Goal: Information Seeking & Learning: Learn about a topic

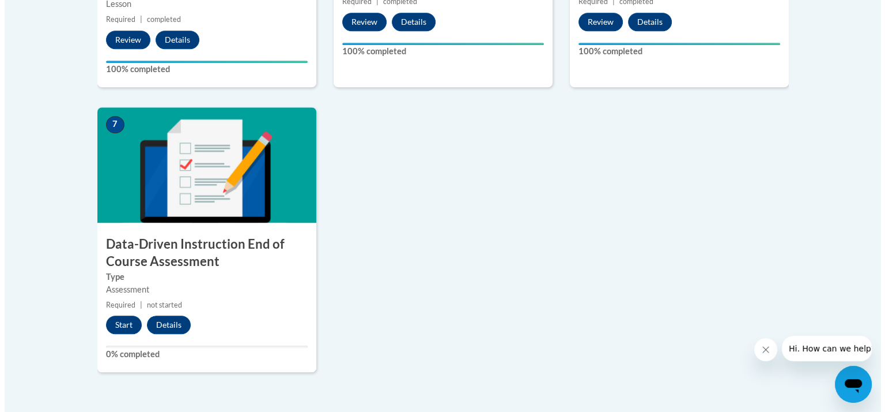
scroll to position [852, 0]
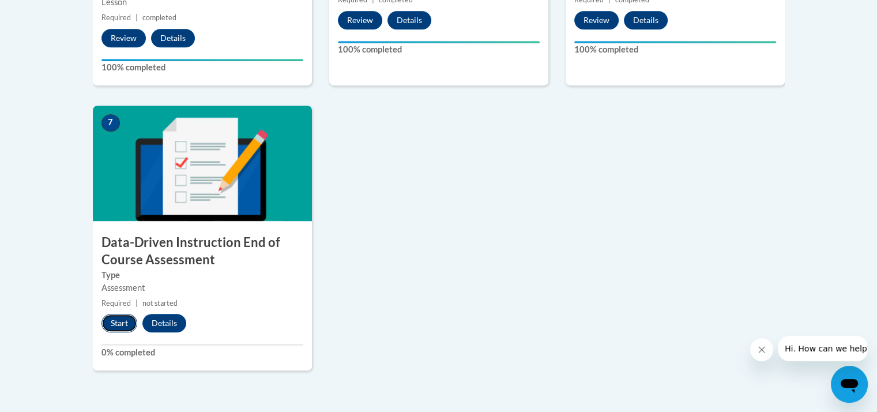
click at [124, 318] on button "Start" at bounding box center [119, 323] width 36 height 18
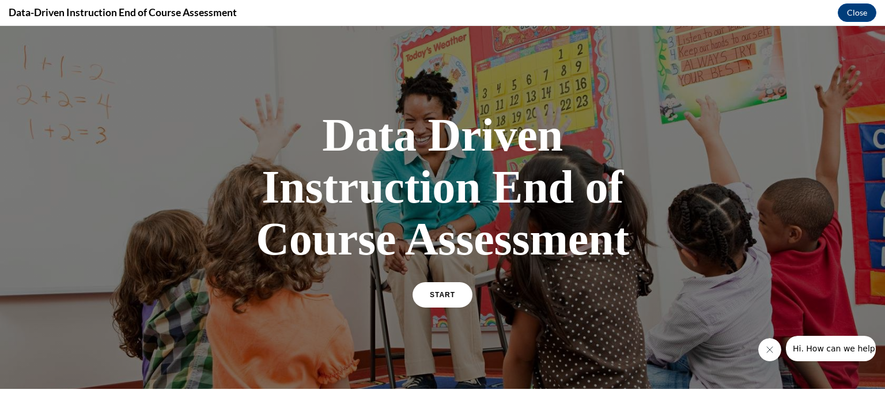
scroll to position [161, 0]
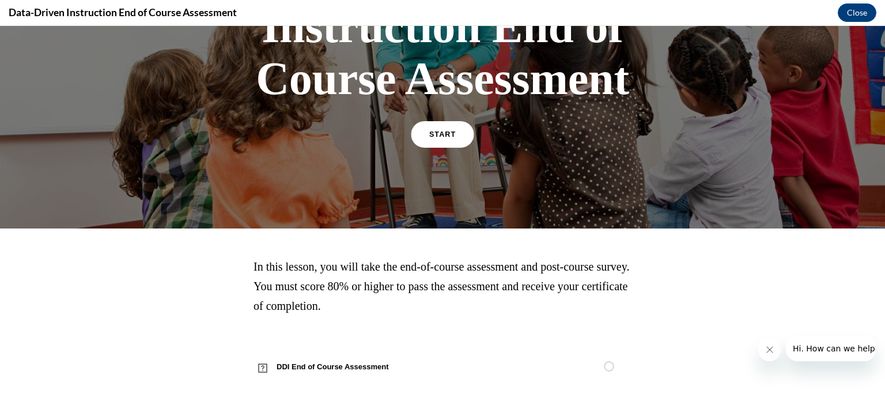
click at [432, 136] on span "START" at bounding box center [442, 134] width 27 height 9
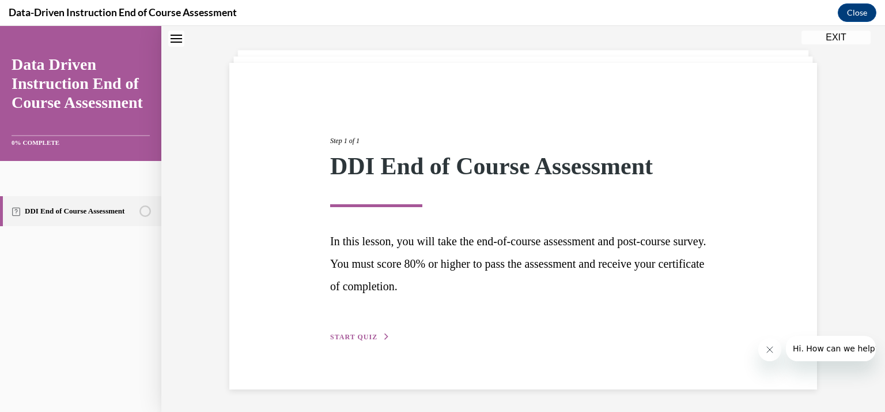
scroll to position [44, 0]
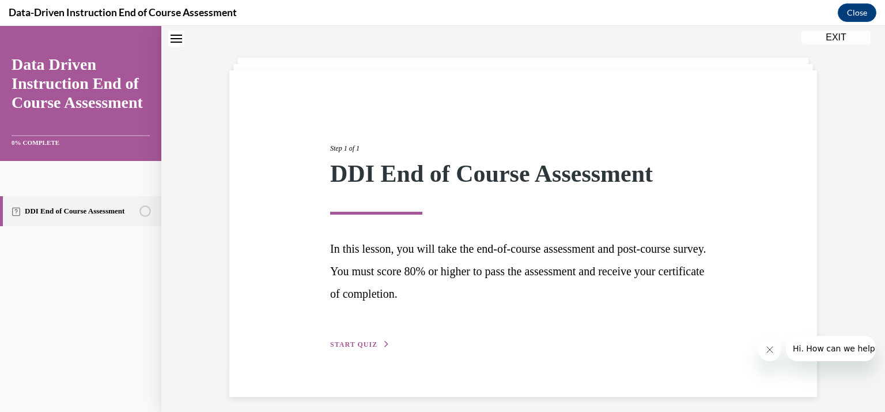
click at [356, 339] on button "START QUIZ" at bounding box center [360, 344] width 60 height 10
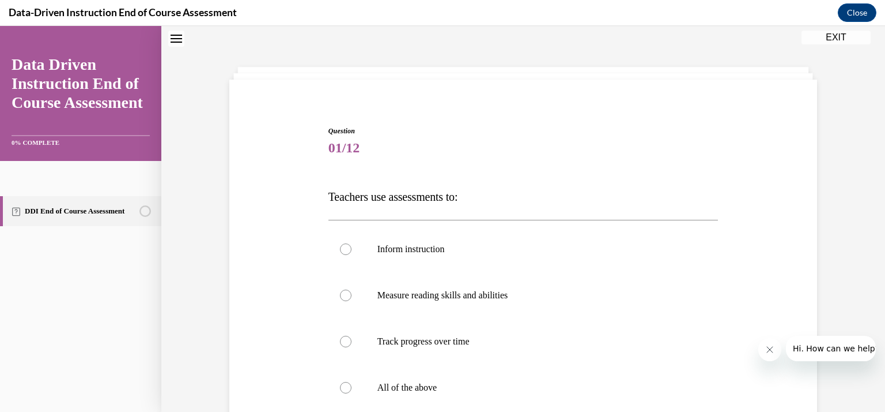
scroll to position [111, 0]
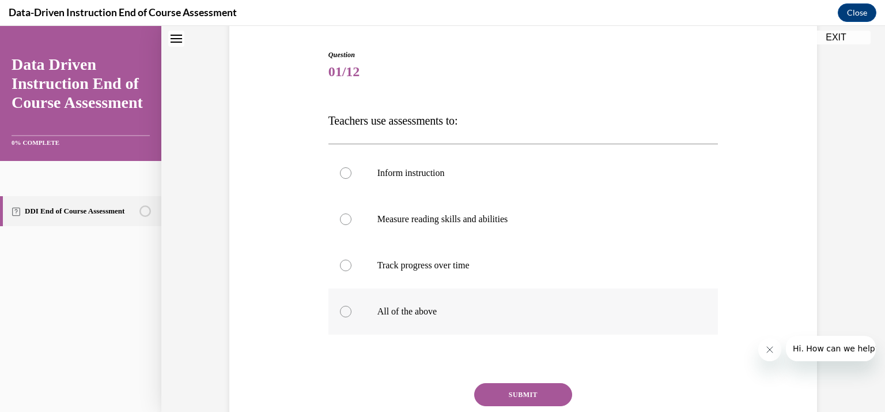
click at [408, 311] on p "All of the above" at bounding box center [534, 311] width 312 height 12
click at [352, 311] on input "All of the above" at bounding box center [346, 311] width 12 height 12
radio input "true"
click at [498, 388] on button "SUBMIT" at bounding box center [523, 394] width 98 height 23
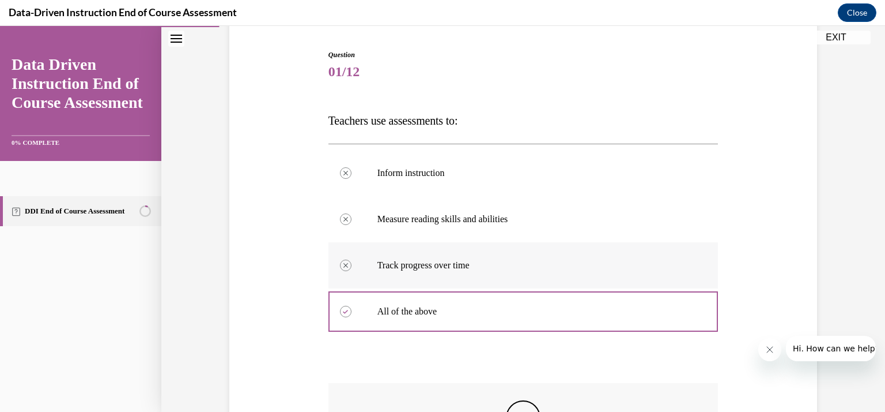
scroll to position [293, 0]
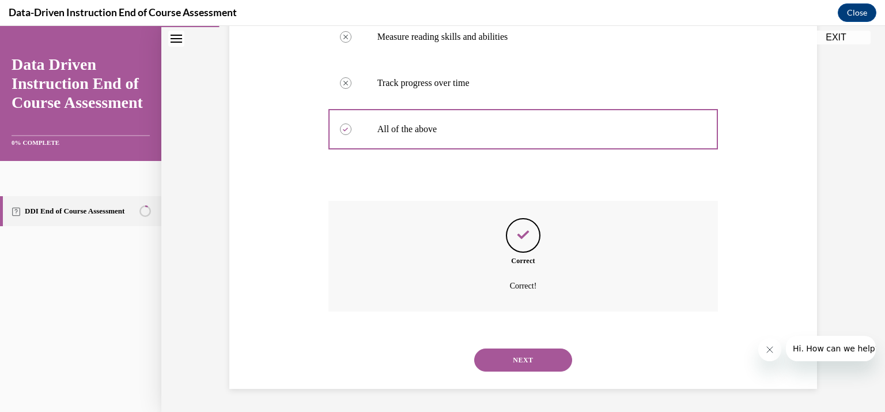
click at [498, 361] on button "NEXT" at bounding box center [523, 359] width 98 height 23
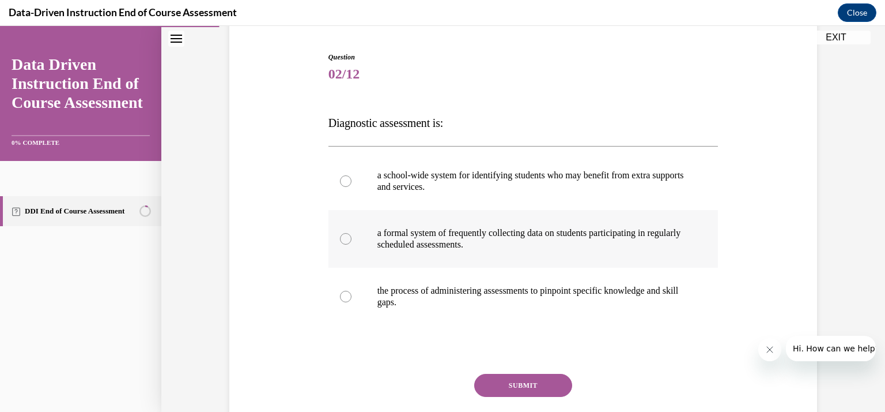
scroll to position [104, 0]
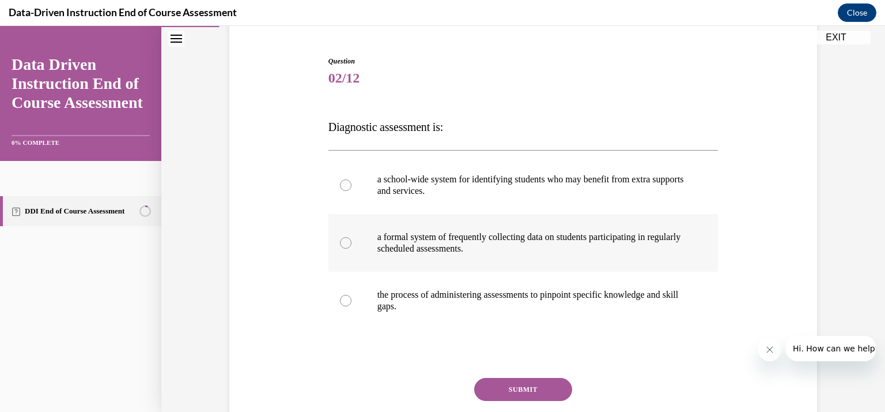
click at [429, 310] on p "the process of administering assessments to pinpoint specific knowledge and ski…" at bounding box center [534, 300] width 312 height 23
click at [352, 306] on input "the process of administering assessments to pinpoint specific knowledge and ski…" at bounding box center [346, 301] width 12 height 12
radio input "true"
click at [511, 390] on button "SUBMIT" at bounding box center [523, 389] width 98 height 23
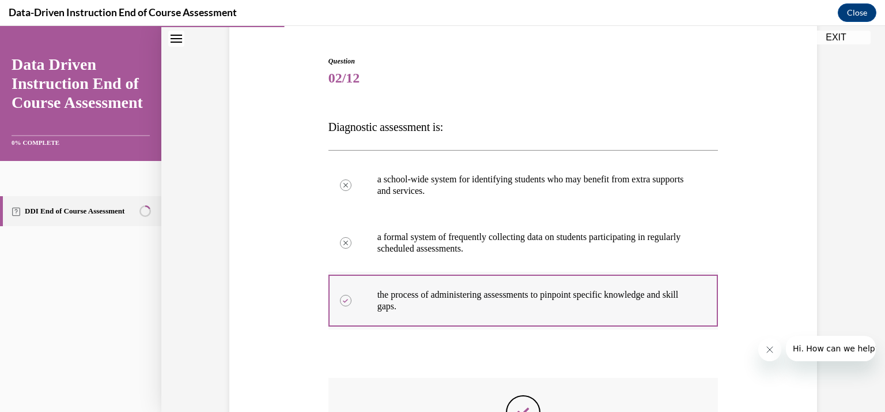
scroll to position [281, 0]
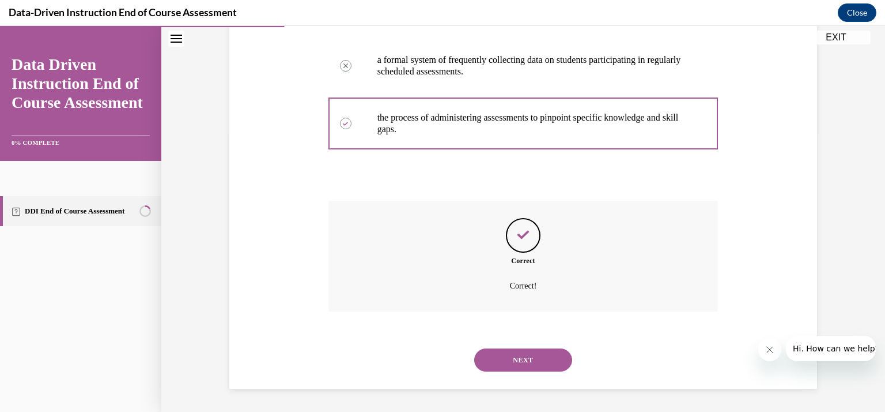
click at [525, 354] on button "NEXT" at bounding box center [523, 359] width 98 height 23
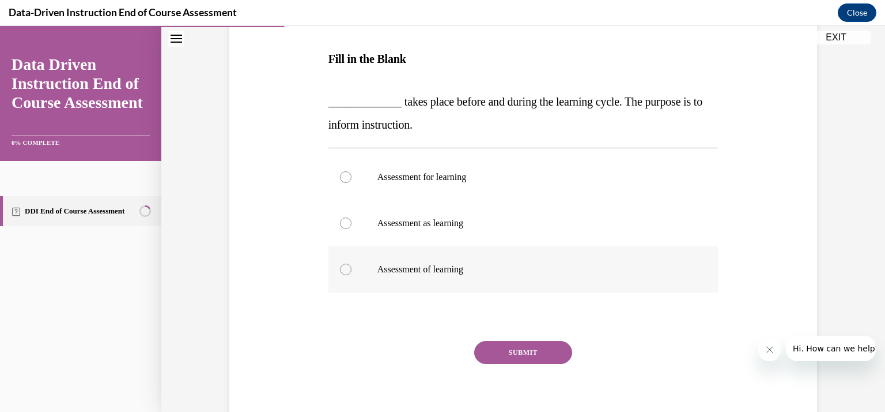
scroll to position [110, 0]
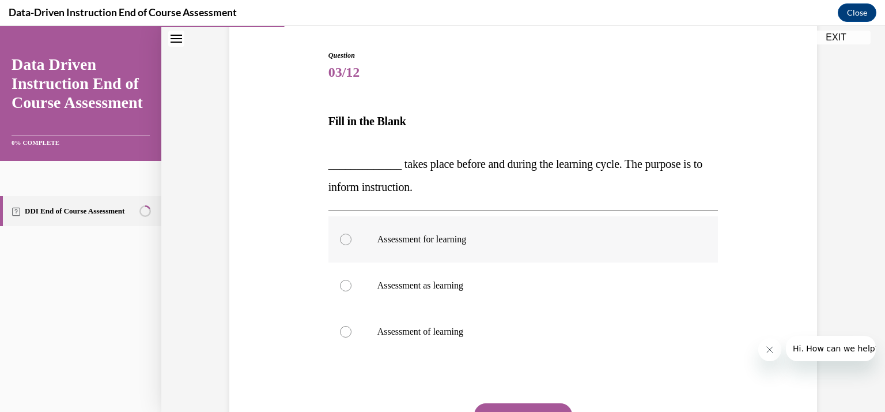
click at [434, 246] on label "Assessment for learning" at bounding box center [524, 239] width 390 height 46
click at [352, 245] on input "Assessment for learning" at bounding box center [346, 239] width 12 height 12
radio input "true"
click at [405, 337] on label "Assessment of learning" at bounding box center [524, 331] width 390 height 46
click at [352, 337] on input "Assessment of learning" at bounding box center [346, 332] width 12 height 12
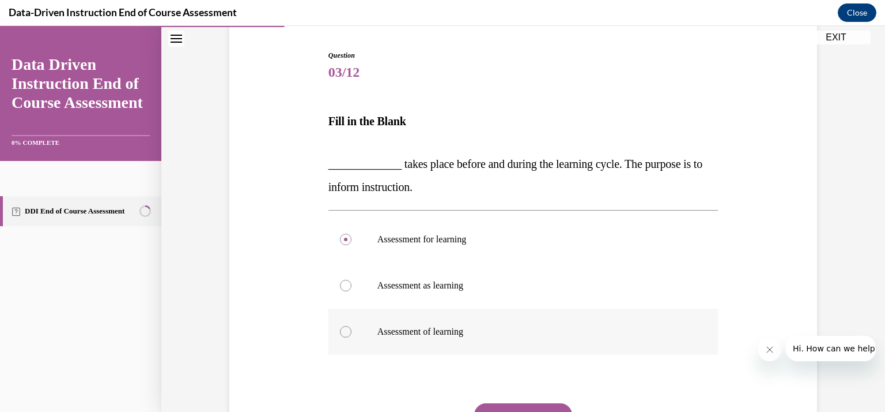
radio input "true"
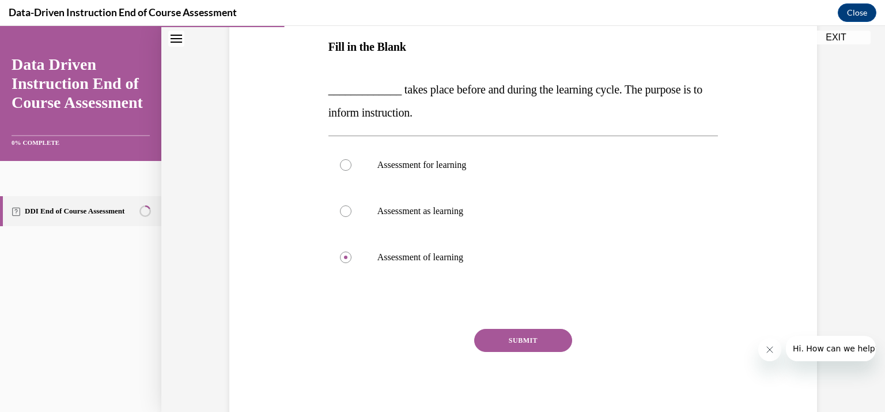
click at [489, 337] on button "SUBMIT" at bounding box center [523, 340] width 98 height 23
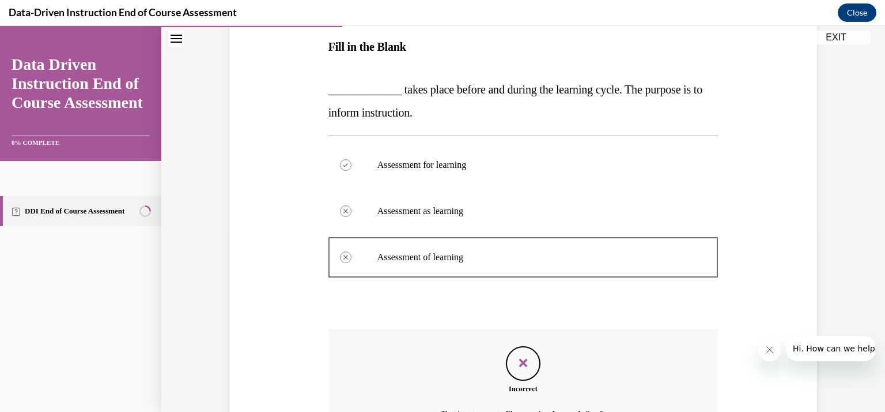
scroll to position [312, 0]
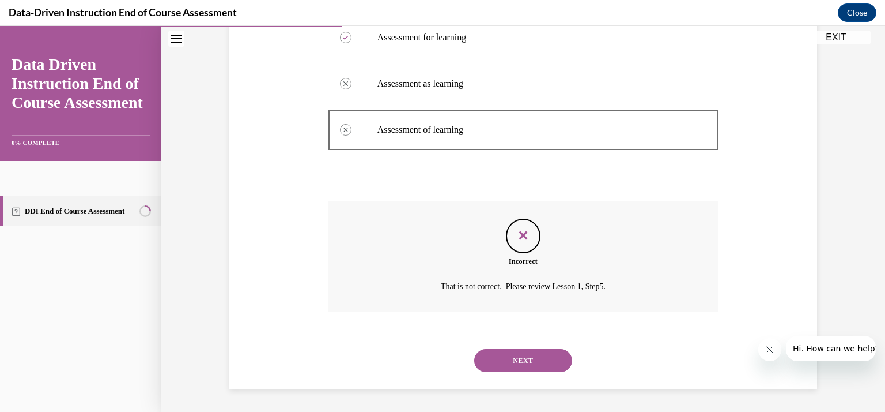
click at [516, 368] on button "NEXT" at bounding box center [523, 360] width 98 height 23
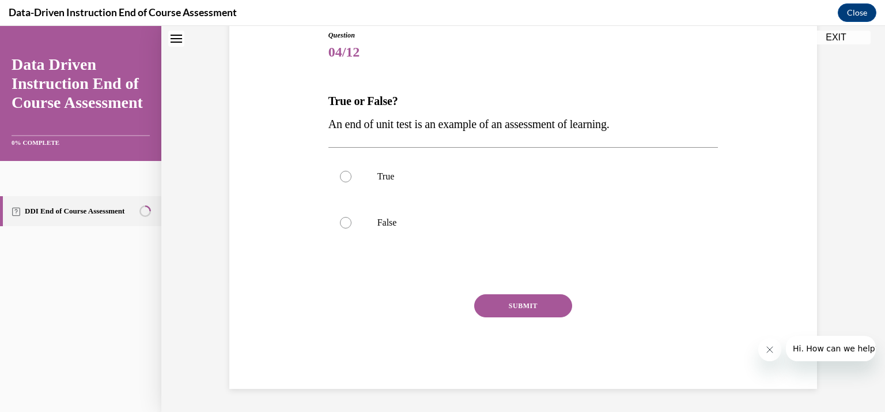
scroll to position [35, 0]
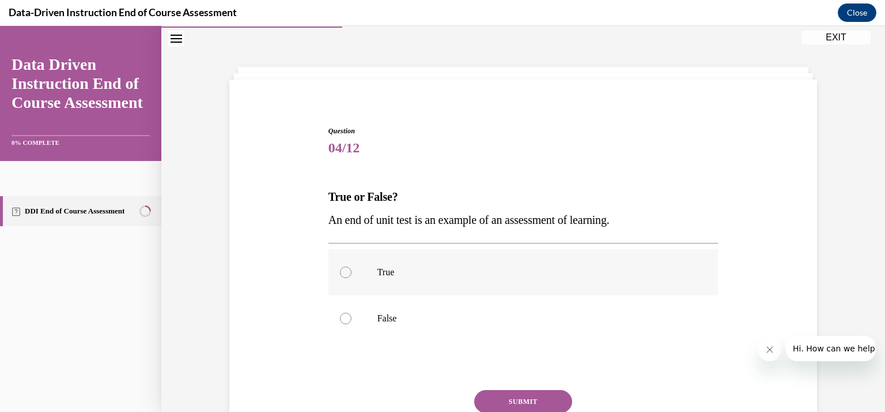
click at [417, 275] on p "True" at bounding box center [534, 272] width 312 height 12
click at [352, 275] on input "True" at bounding box center [346, 272] width 12 height 12
radio input "true"
click at [417, 275] on p "True" at bounding box center [534, 272] width 312 height 12
click at [352, 275] on input "True" at bounding box center [346, 272] width 12 height 12
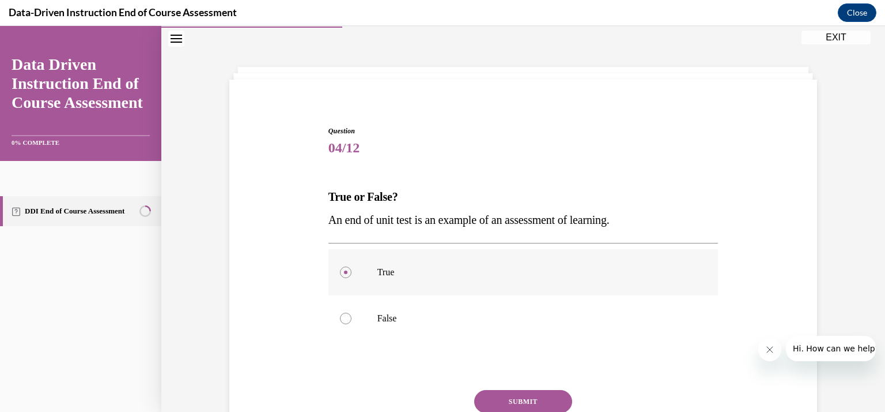
scroll to position [96, 0]
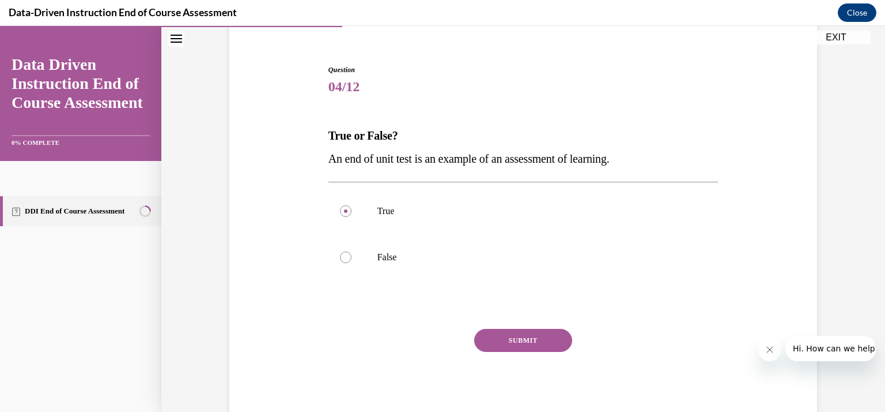
click at [517, 339] on button "SUBMIT" at bounding box center [523, 340] width 98 height 23
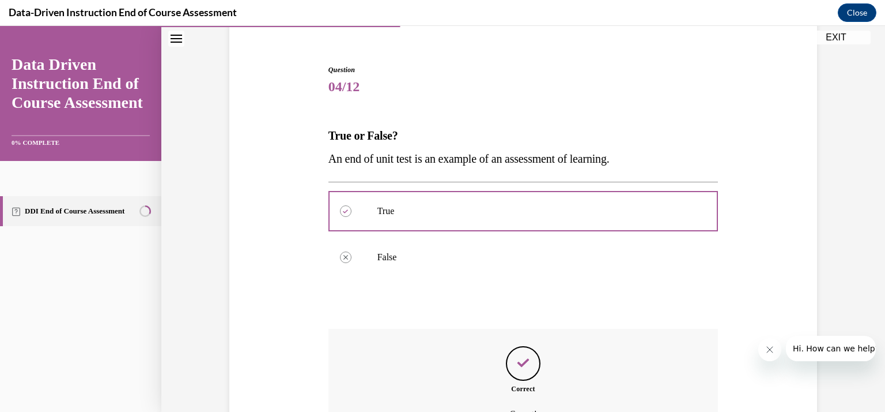
scroll to position [224, 0]
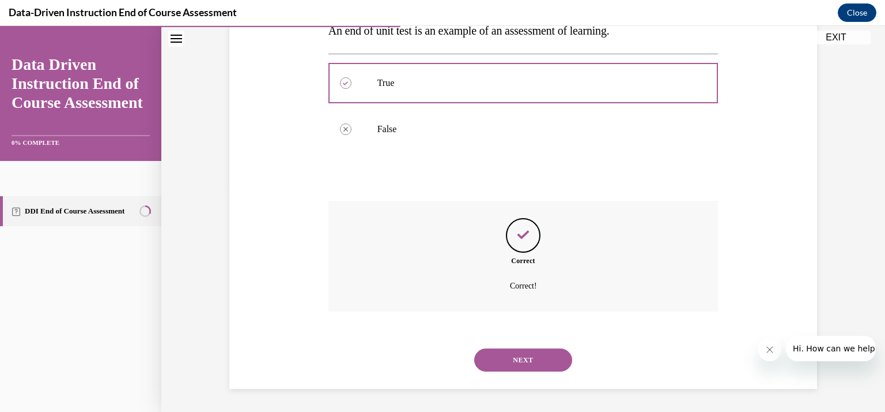
click at [508, 354] on button "NEXT" at bounding box center [523, 359] width 98 height 23
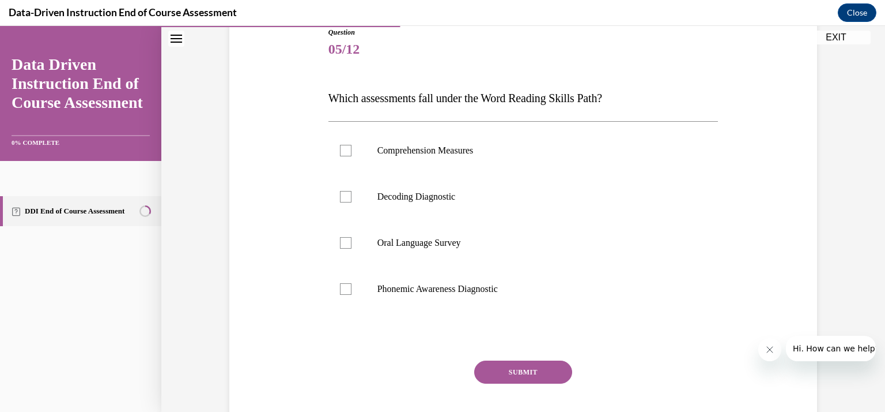
scroll to position [90, 0]
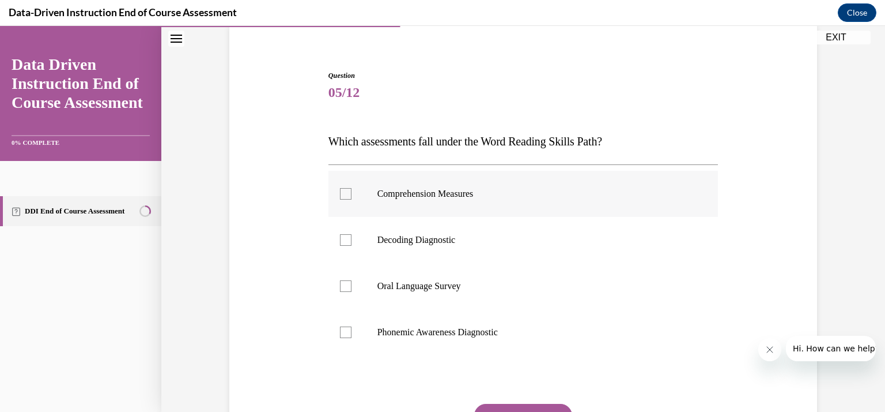
click at [465, 200] on label "Comprehension Measures" at bounding box center [524, 194] width 390 height 46
click at [352, 199] on input "Comprehension Measures" at bounding box center [346, 194] width 12 height 12
checkbox input "true"
click at [415, 322] on label "Phonemic Awareness Diagnostic" at bounding box center [524, 332] width 390 height 46
click at [352, 326] on input "Phonemic Awareness Diagnostic" at bounding box center [346, 332] width 12 height 12
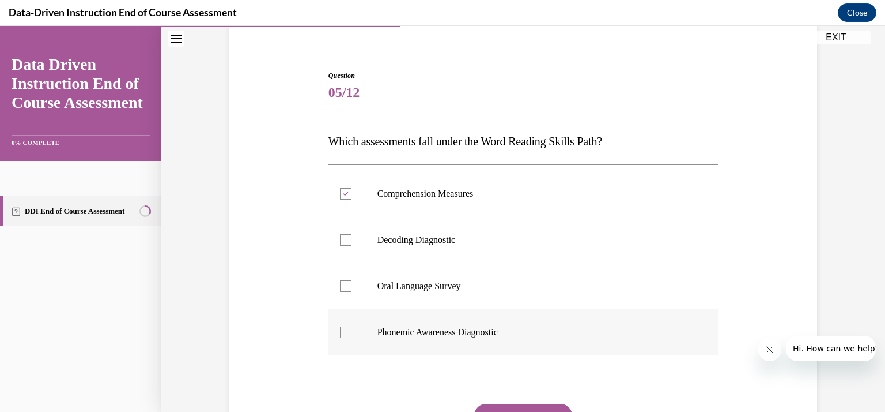
checkbox input "true"
click at [417, 232] on label "Decoding Diagnostic" at bounding box center [524, 240] width 390 height 46
click at [352, 234] on input "Decoding Diagnostic" at bounding box center [346, 240] width 12 height 12
checkbox input "true"
click at [345, 193] on div at bounding box center [346, 194] width 12 height 12
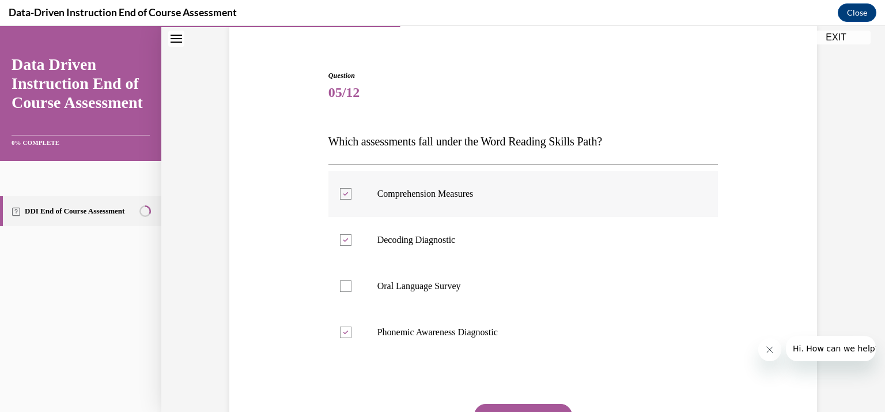
click at [345, 193] on input "Comprehension Measures" at bounding box center [346, 194] width 12 height 12
checkbox input "false"
click at [340, 288] on div at bounding box center [346, 286] width 12 height 12
click at [340, 288] on input "Oral Language Survey" at bounding box center [346, 286] width 12 height 12
checkbox input "true"
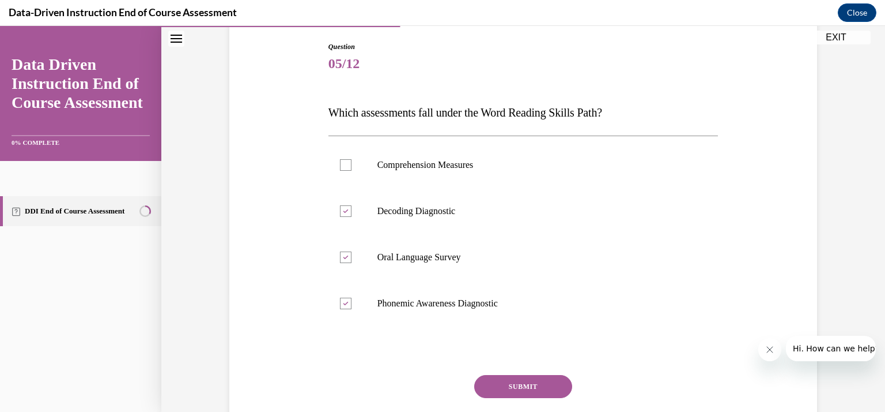
scroll to position [109, 0]
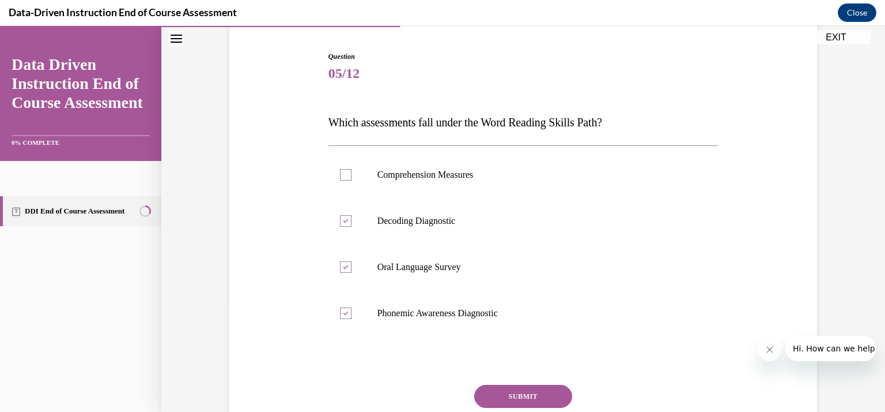
click at [542, 389] on button "SUBMIT" at bounding box center [523, 395] width 98 height 23
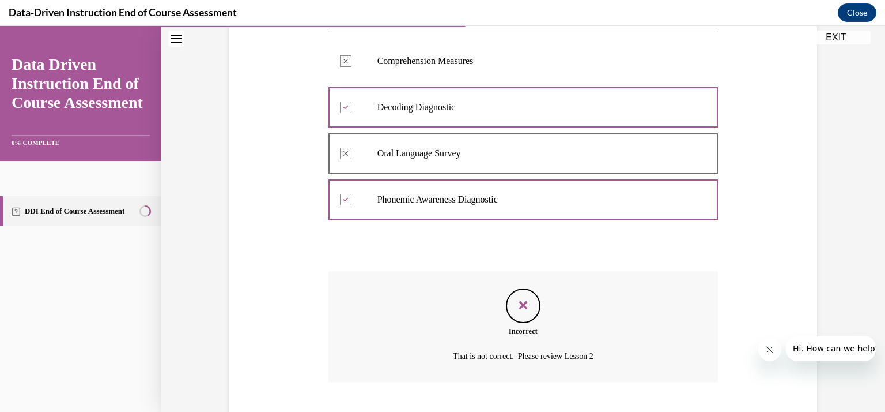
scroll to position [290, 0]
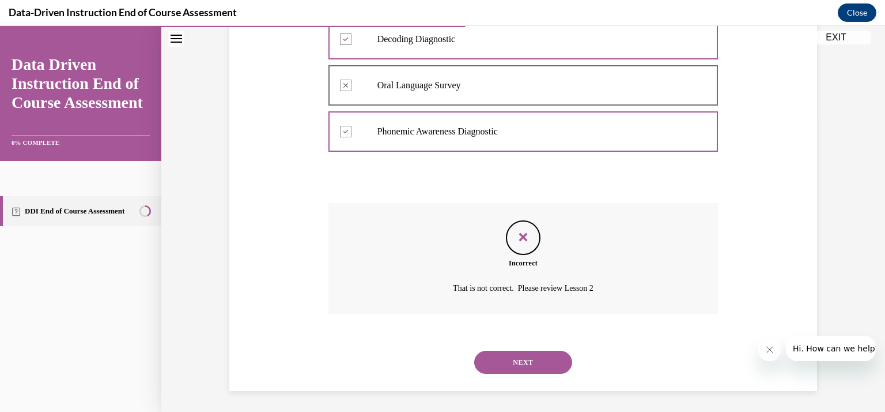
click at [518, 371] on button "NEXT" at bounding box center [523, 361] width 98 height 23
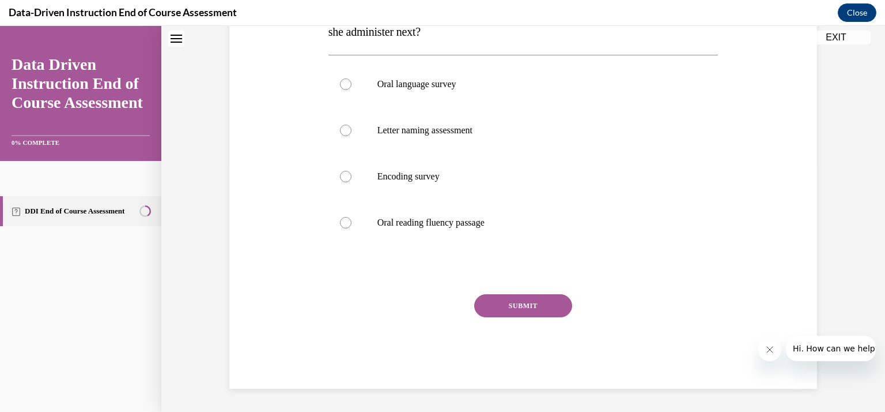
scroll to position [35, 0]
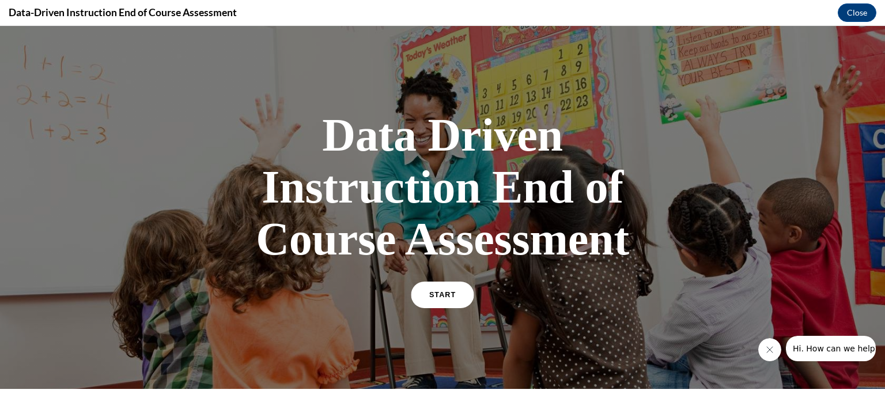
click at [428, 290] on link "START" at bounding box center [442, 294] width 63 height 27
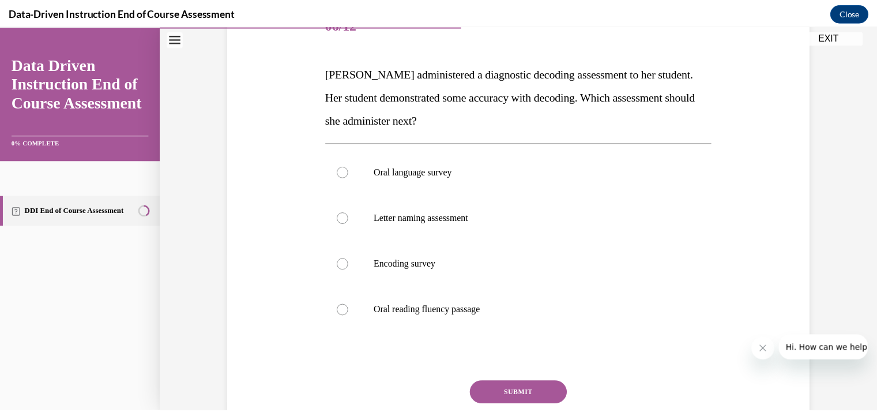
scroll to position [157, 0]
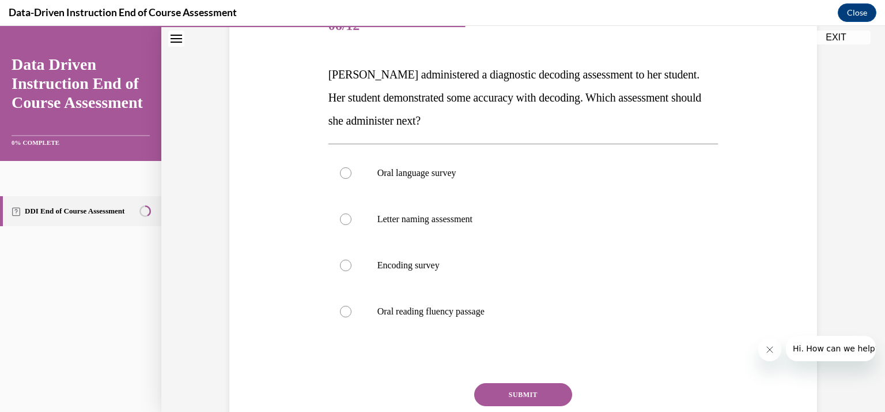
click at [837, 36] on button "EXIT" at bounding box center [836, 38] width 69 height 14
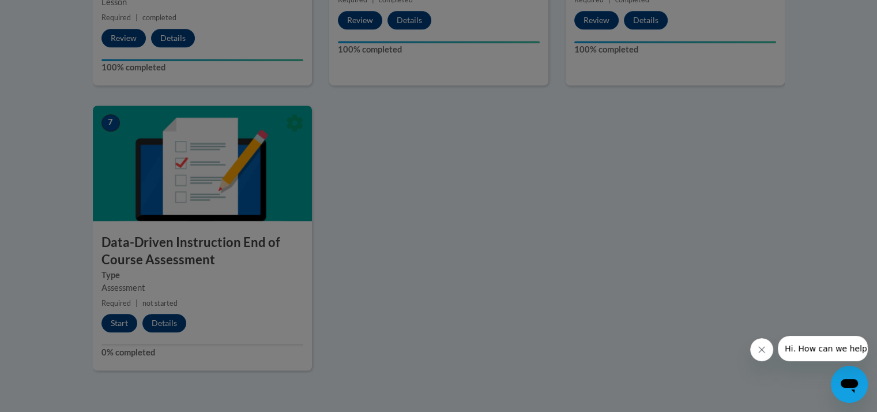
click at [120, 319] on div at bounding box center [438, 206] width 877 height 412
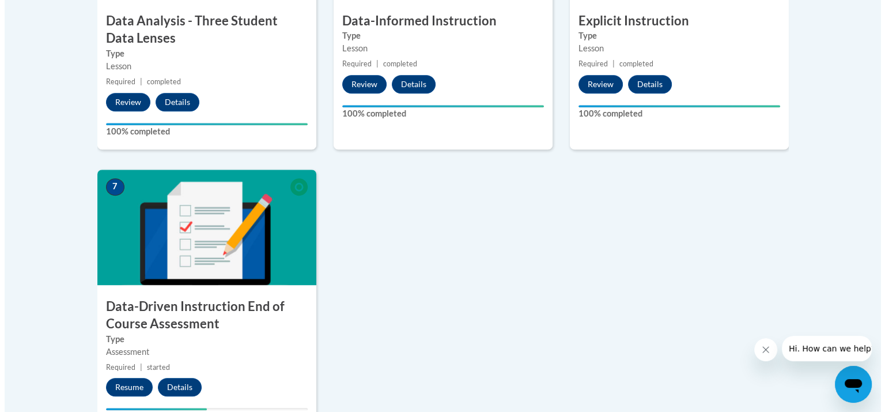
scroll to position [788, 0]
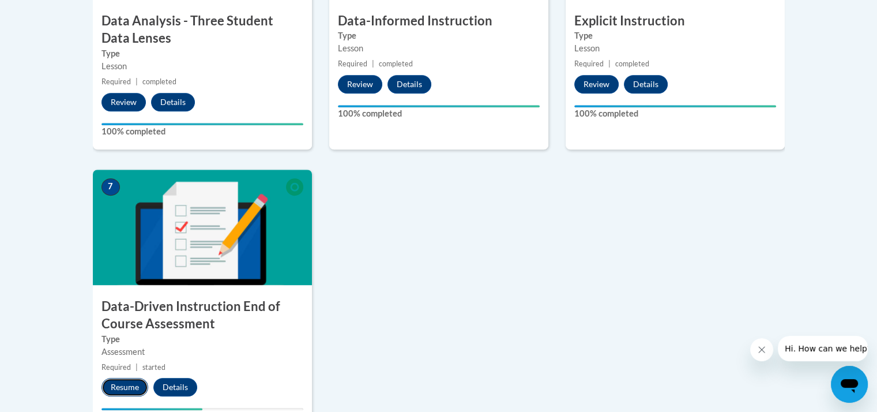
click at [127, 387] on button "Resume" at bounding box center [124, 387] width 47 height 18
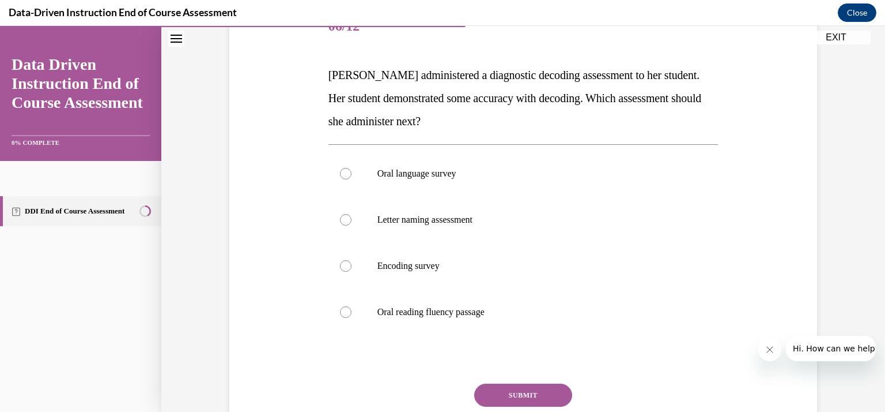
scroll to position [157, 0]
click at [418, 305] on p "Oral reading fluency passage" at bounding box center [534, 311] width 312 height 12
click at [352, 305] on input "Oral reading fluency passage" at bounding box center [346, 311] width 12 height 12
radio input "true"
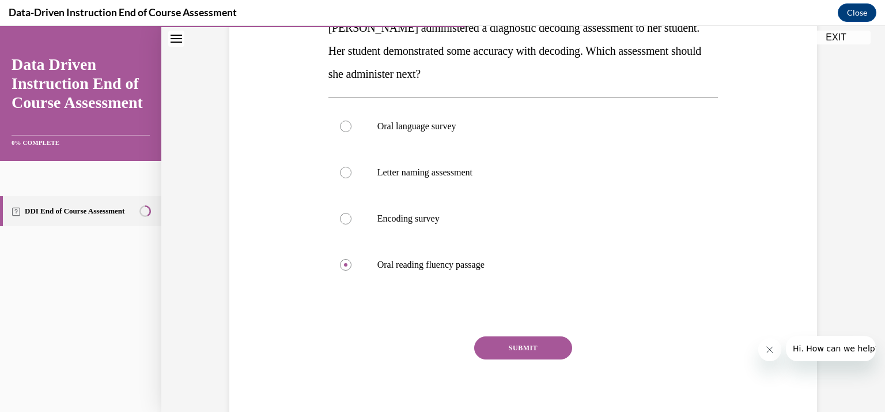
scroll to position [203, 0]
click at [488, 353] on button "SUBMIT" at bounding box center [523, 348] width 98 height 23
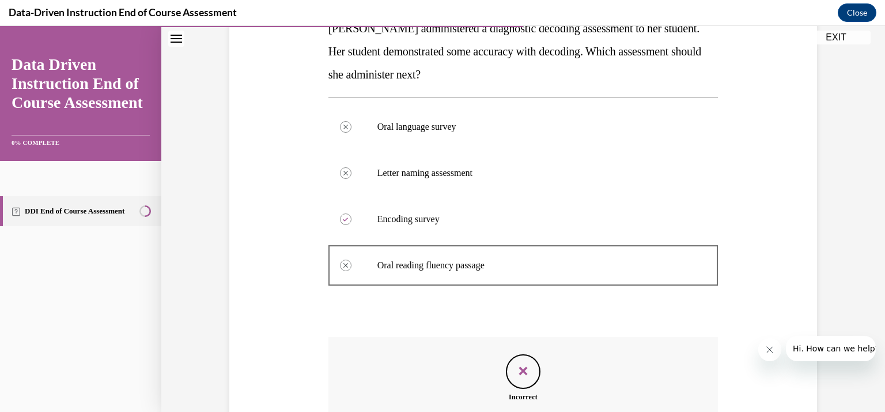
scroll to position [339, 0]
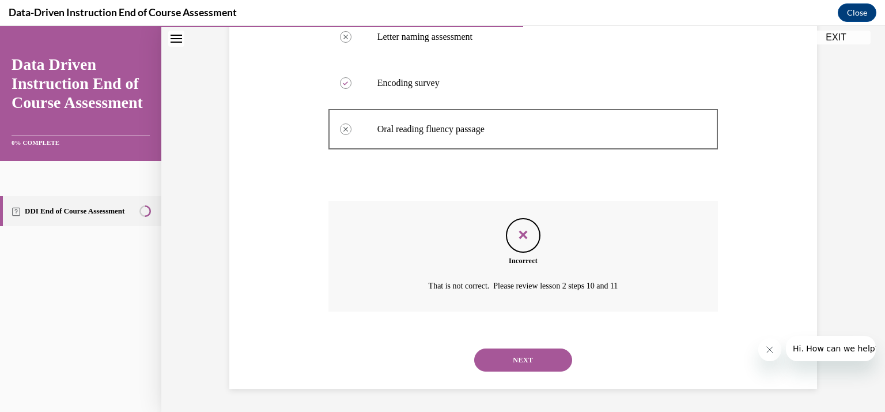
click at [526, 364] on button "NEXT" at bounding box center [523, 359] width 98 height 23
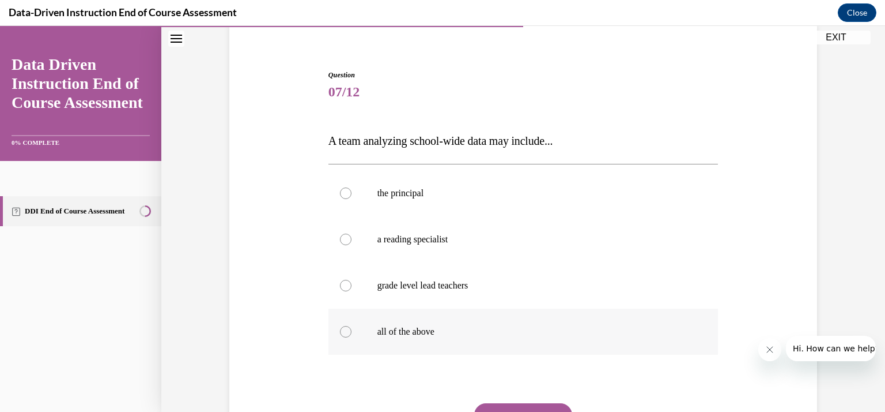
scroll to position [81, 0]
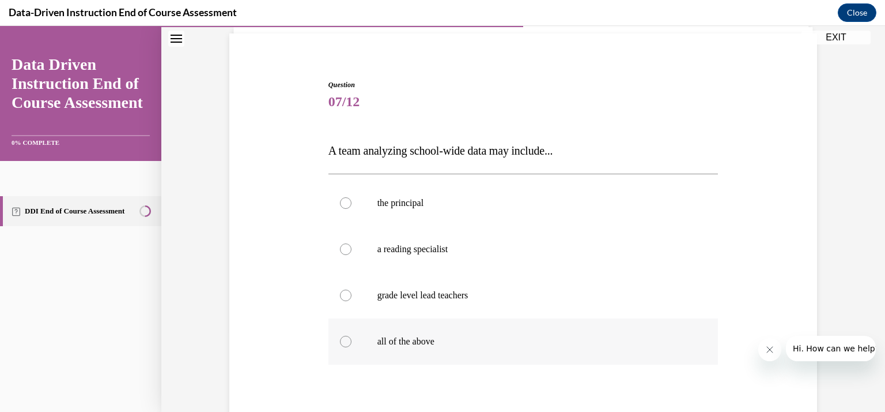
click at [538, 343] on p "all of the above" at bounding box center [534, 341] width 312 height 12
click at [352, 343] on input "all of the above" at bounding box center [346, 341] width 12 height 12
radio input "true"
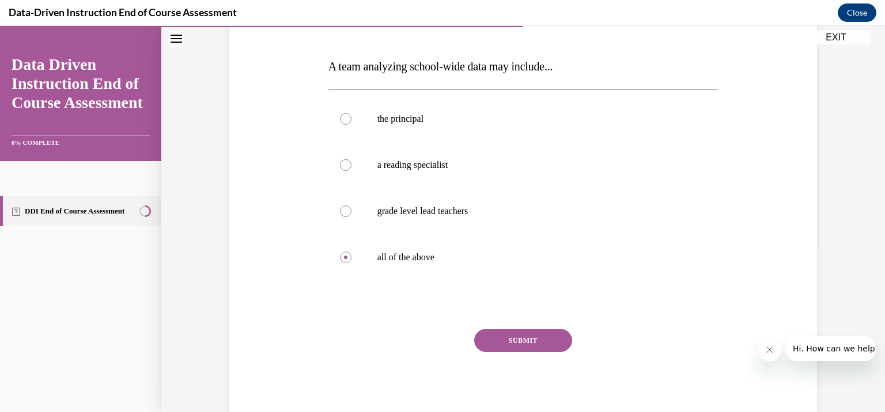
click at [538, 342] on button "SUBMIT" at bounding box center [523, 340] width 98 height 23
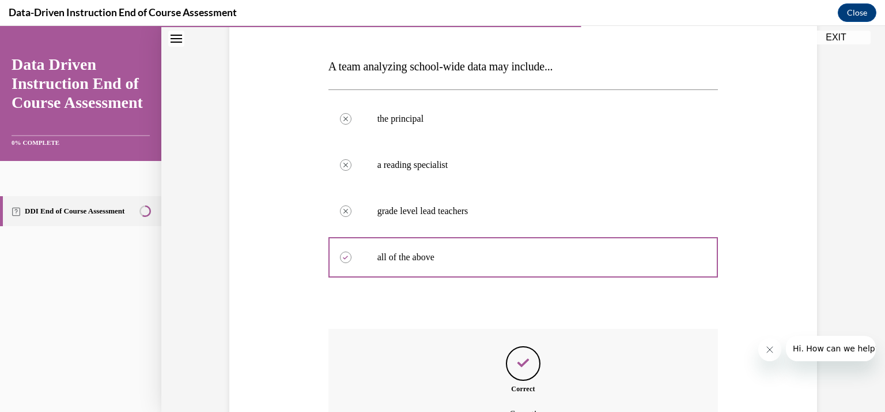
scroll to position [293, 0]
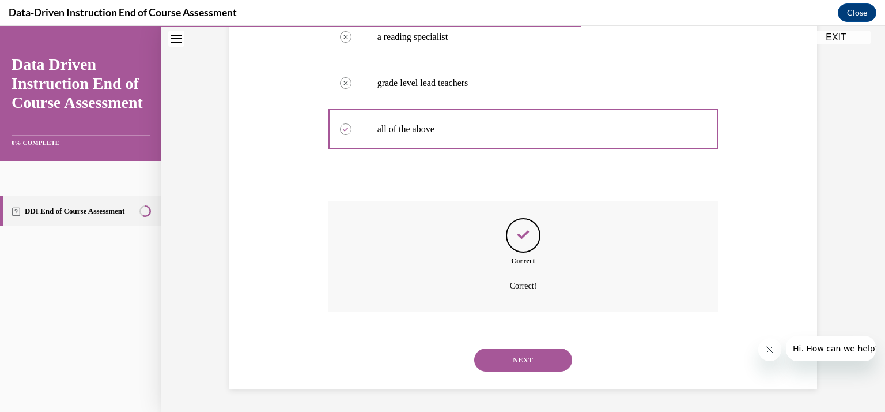
click at [533, 362] on button "NEXT" at bounding box center [523, 359] width 98 height 23
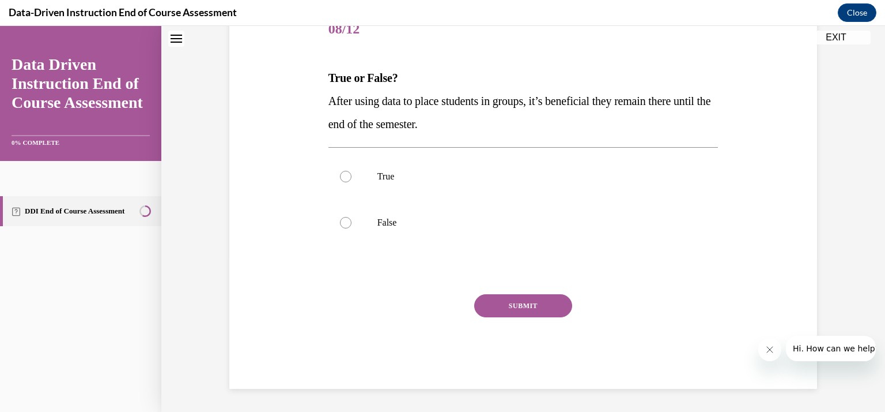
scroll to position [35, 0]
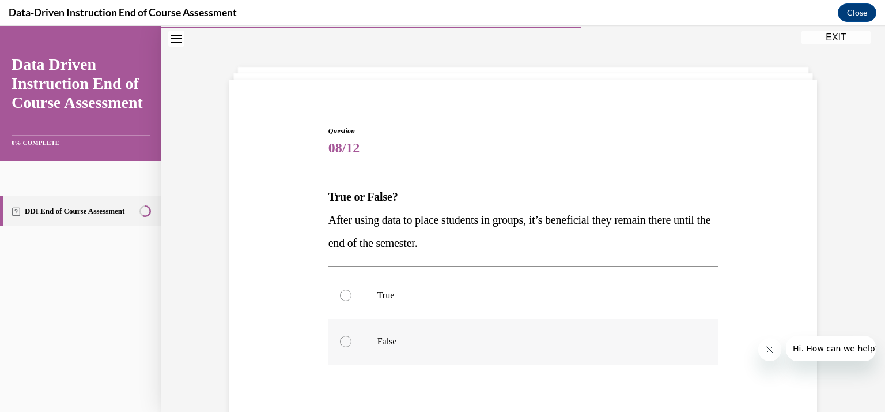
click at [446, 336] on p "False" at bounding box center [534, 341] width 312 height 12
click at [352, 336] on input "False" at bounding box center [346, 341] width 12 height 12
radio input "true"
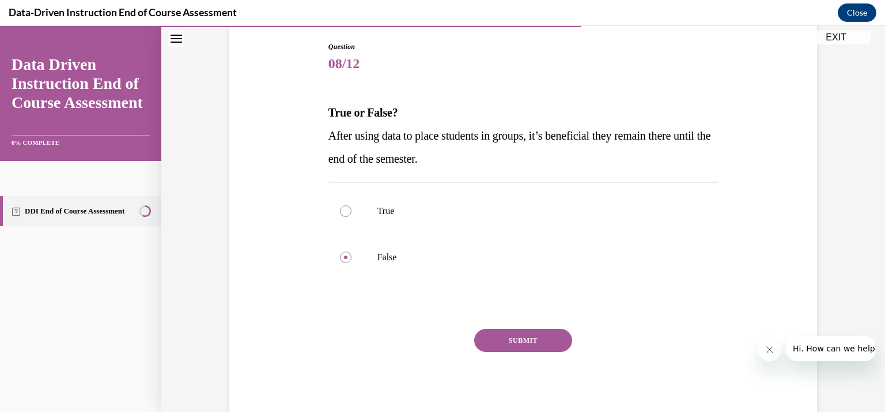
click at [505, 334] on button "SUBMIT" at bounding box center [523, 340] width 98 height 23
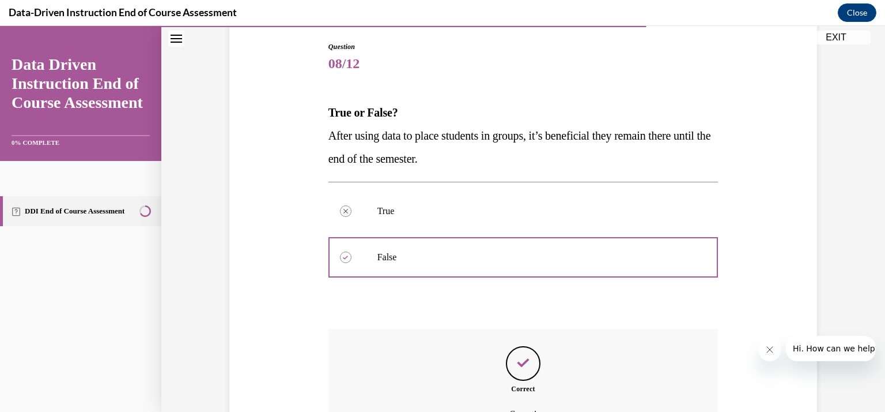
scroll to position [247, 0]
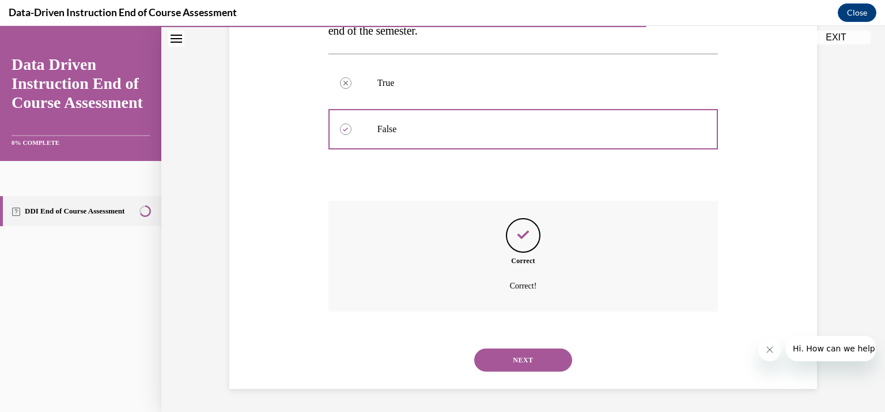
click at [503, 367] on button "NEXT" at bounding box center [523, 359] width 98 height 23
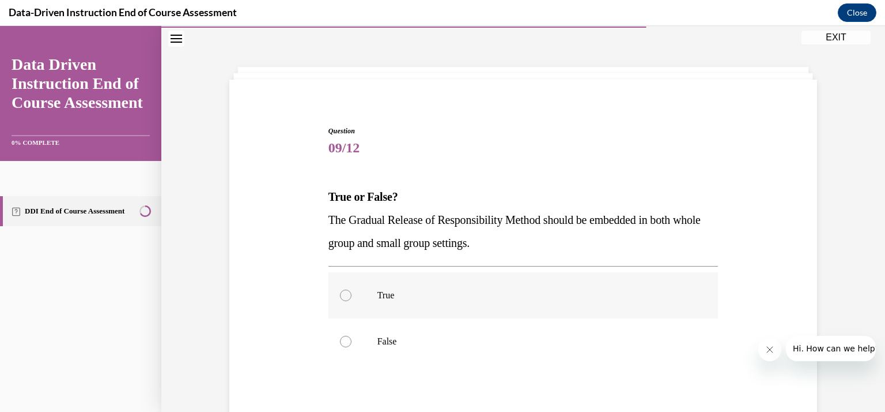
click at [470, 299] on p "True" at bounding box center [534, 295] width 312 height 12
click at [352, 299] on input "True" at bounding box center [346, 295] width 12 height 12
radio input "true"
click at [470, 299] on p "True" at bounding box center [534, 295] width 312 height 12
click at [352, 299] on input "True" at bounding box center [346, 295] width 12 height 12
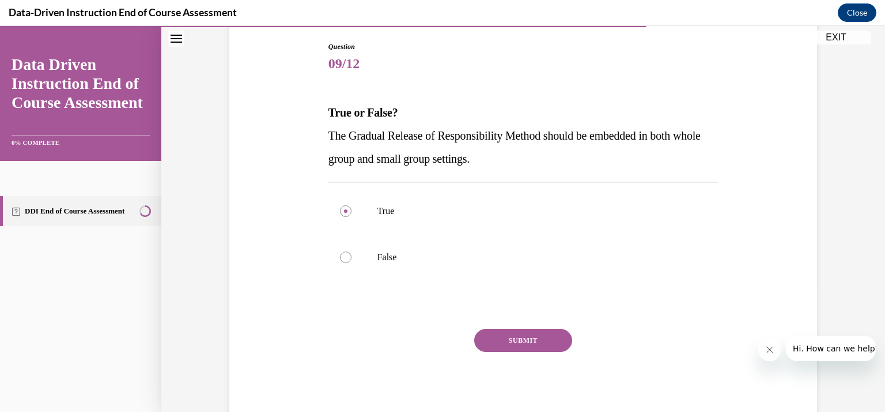
scroll to position [118, 0]
click at [491, 341] on button "SUBMIT" at bounding box center [523, 340] width 98 height 23
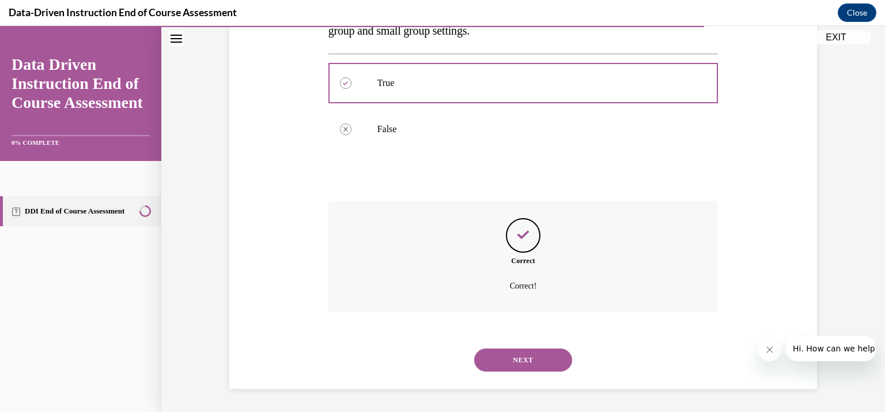
click at [506, 356] on button "NEXT" at bounding box center [523, 359] width 98 height 23
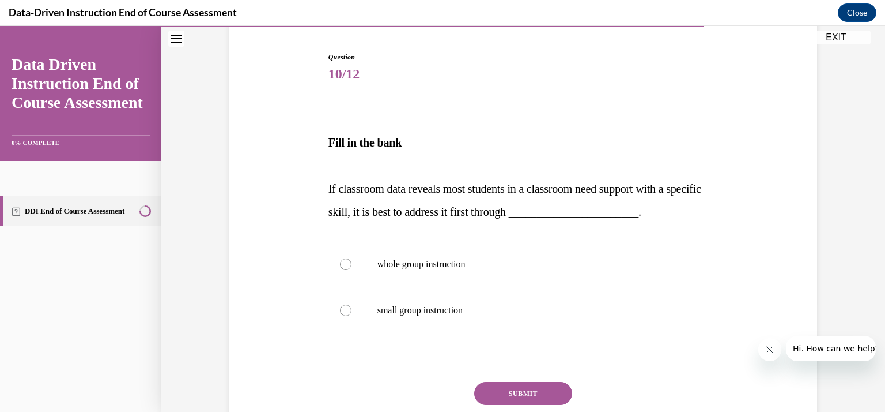
scroll to position [109, 0]
click at [505, 266] on p "whole group instruction" at bounding box center [534, 264] width 312 height 12
click at [352, 266] on input "whole group instruction" at bounding box center [346, 264] width 12 height 12
radio input "true"
click at [495, 393] on button "SUBMIT" at bounding box center [523, 392] width 98 height 23
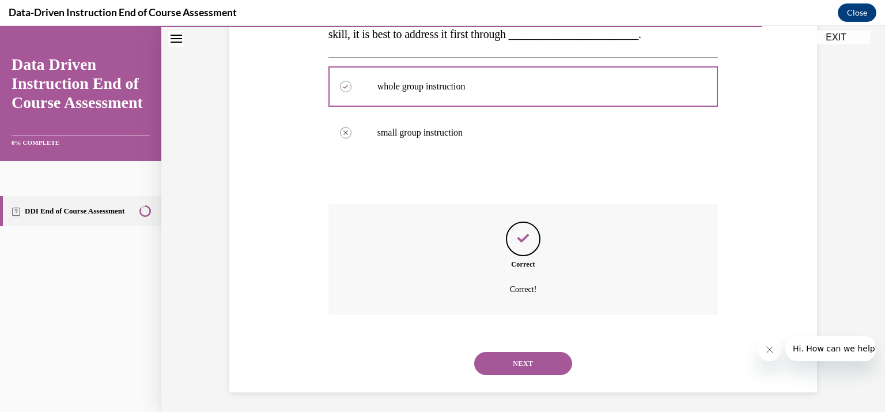
click at [506, 364] on button "NEXT" at bounding box center [523, 363] width 98 height 23
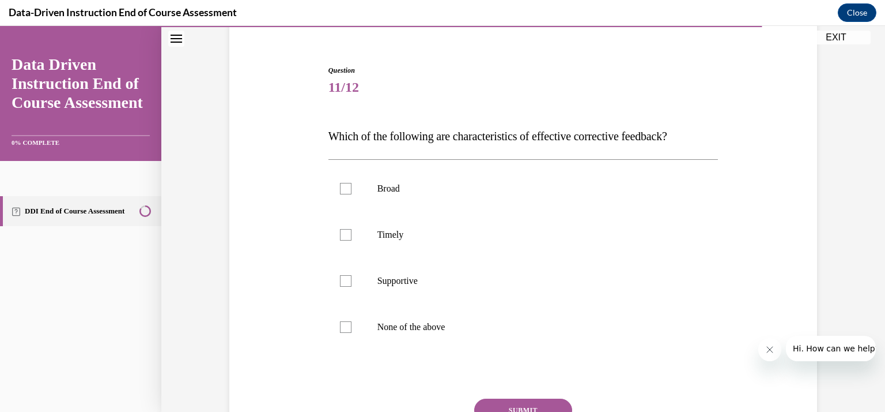
scroll to position [85, 0]
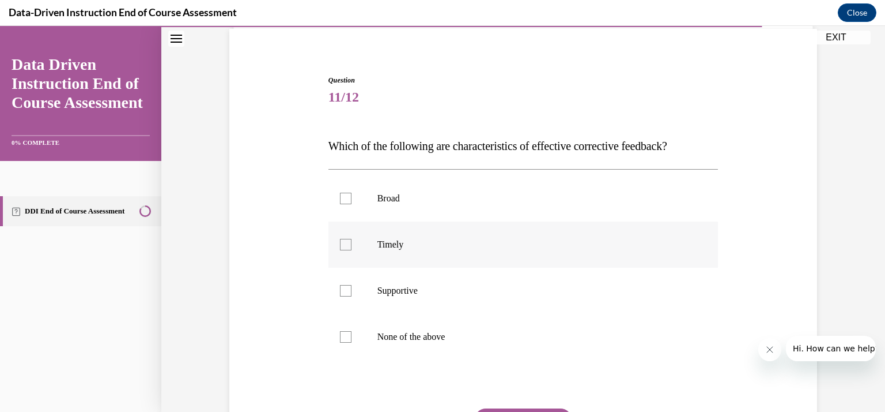
click at [380, 250] on p "Timely" at bounding box center [534, 245] width 312 height 12
click at [352, 250] on input "Timely" at bounding box center [346, 245] width 12 height 12
checkbox input "true"
click at [378, 285] on p "Supportive" at bounding box center [534, 291] width 312 height 12
click at [352, 285] on input "Supportive" at bounding box center [346, 291] width 12 height 12
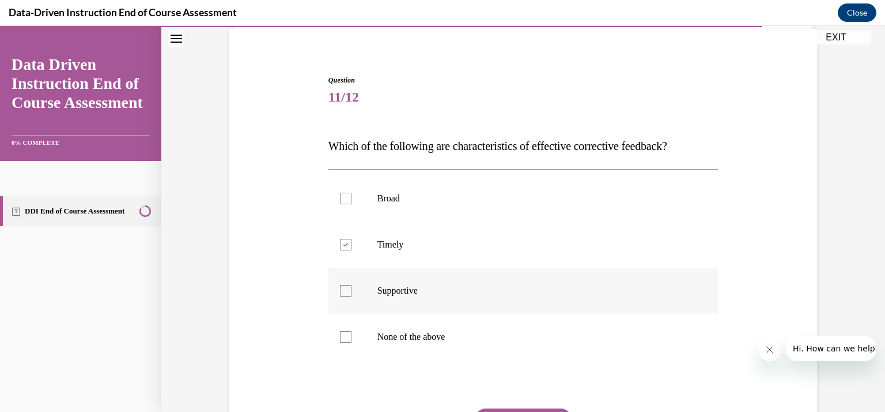
checkbox input "true"
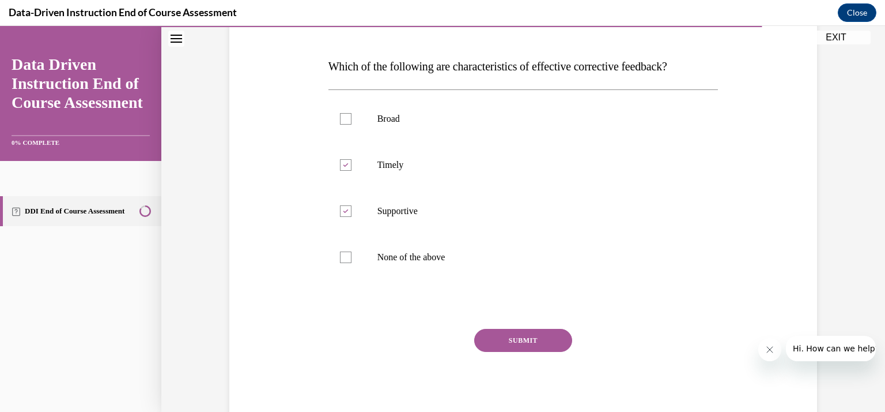
click at [506, 334] on button "SUBMIT" at bounding box center [523, 340] width 98 height 23
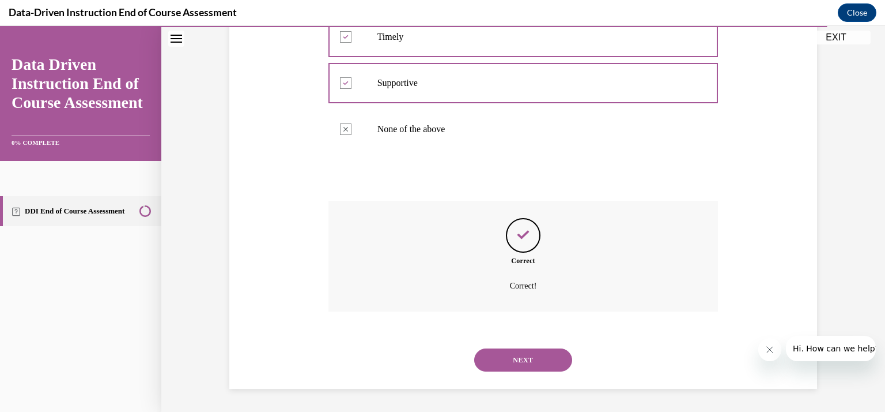
click at [506, 351] on button "NEXT" at bounding box center [523, 359] width 98 height 23
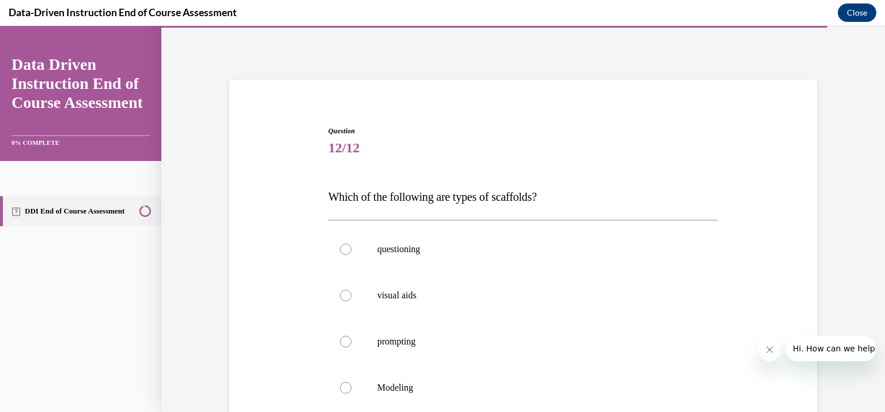
scroll to position [108, 0]
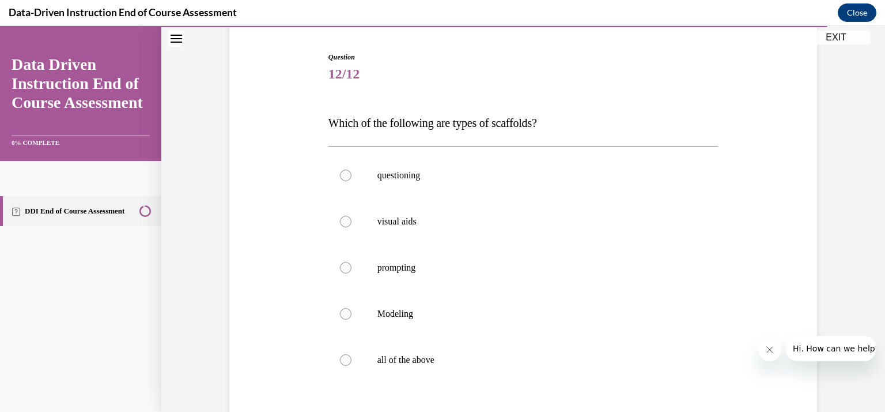
click at [506, 351] on label "all of the above" at bounding box center [524, 360] width 390 height 46
click at [352, 354] on input "all of the above" at bounding box center [346, 360] width 12 height 12
radio input "true"
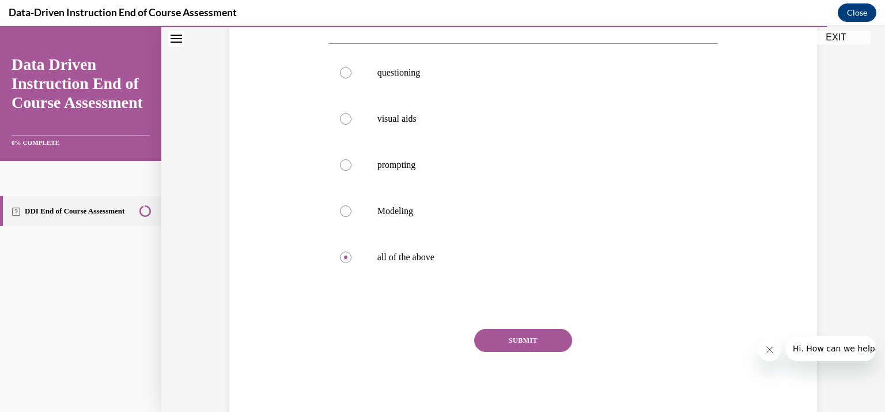
click at [516, 338] on button "SUBMIT" at bounding box center [523, 340] width 98 height 23
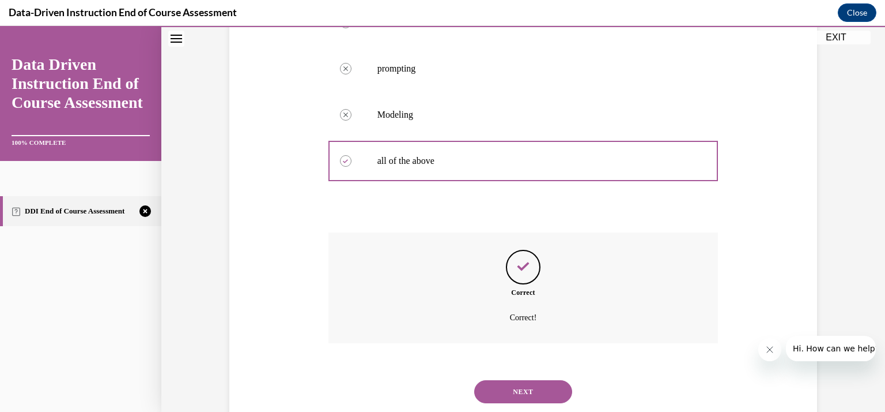
scroll to position [308, 0]
click at [514, 394] on button "NEXT" at bounding box center [523, 390] width 98 height 23
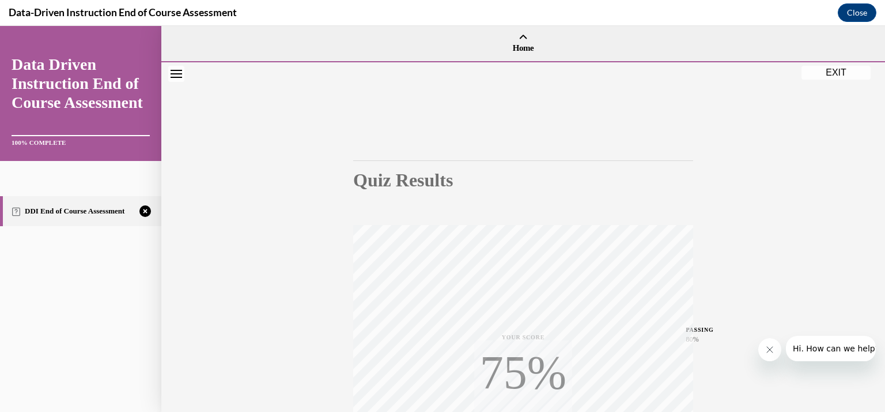
scroll to position [205, 0]
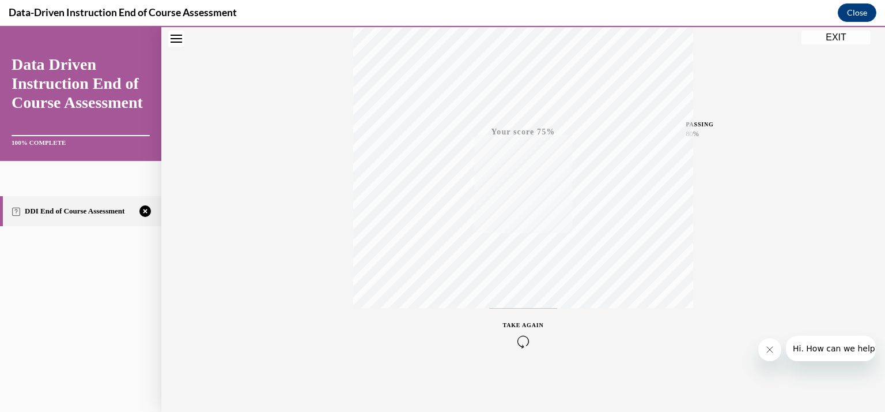
click at [520, 329] on div "TAKE AGAIN" at bounding box center [523, 333] width 41 height 27
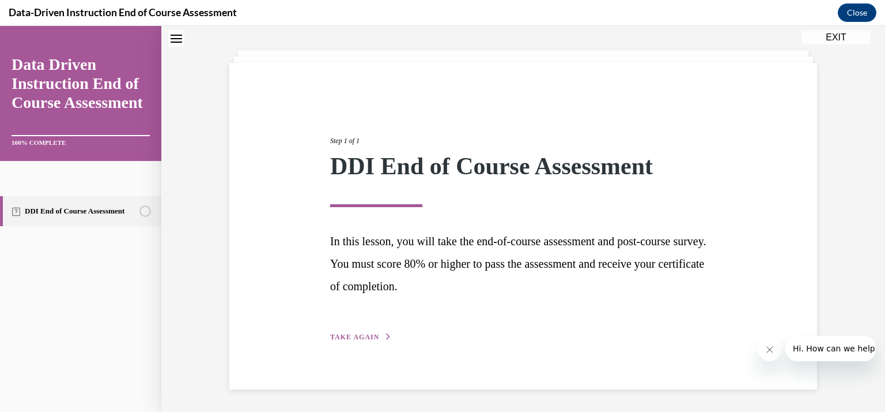
click at [370, 338] on span "TAKE AGAIN" at bounding box center [354, 337] width 49 height 8
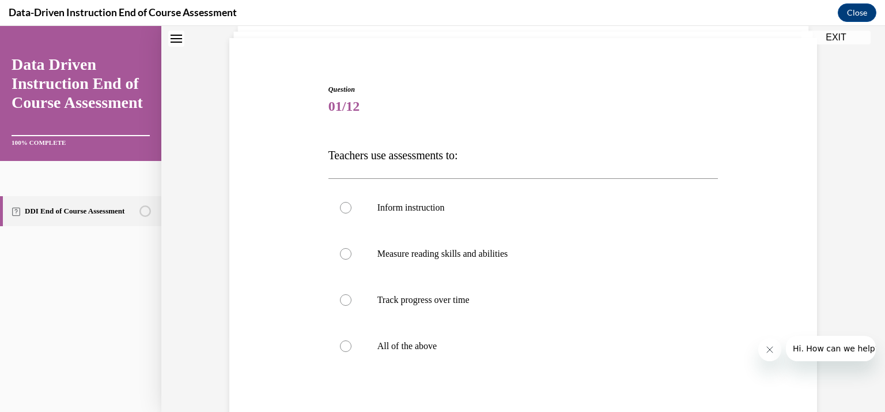
scroll to position [84, 0]
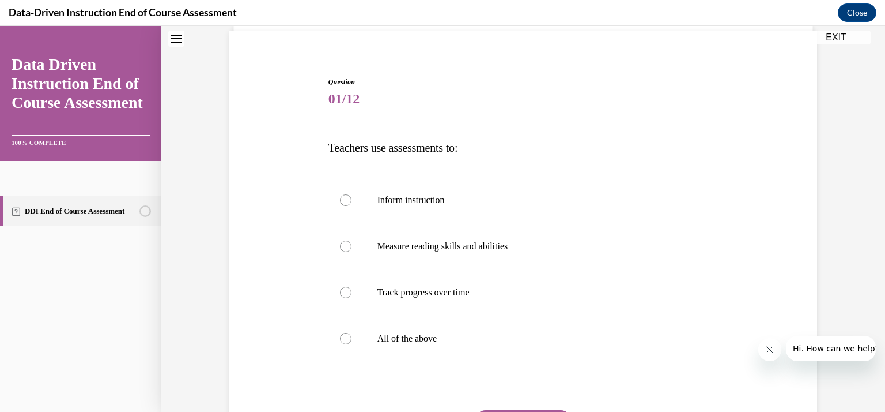
click at [370, 338] on label "All of the above" at bounding box center [524, 338] width 390 height 46
click at [352, 338] on input "All of the above" at bounding box center [346, 339] width 12 height 12
radio input "true"
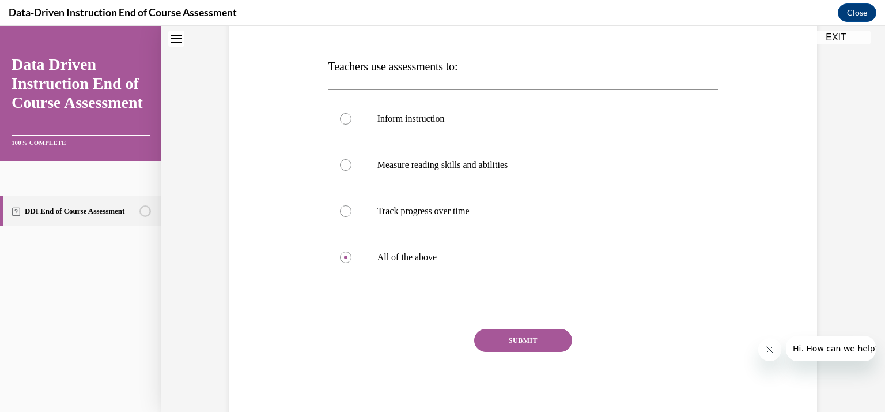
click at [509, 342] on button "SUBMIT" at bounding box center [523, 340] width 98 height 23
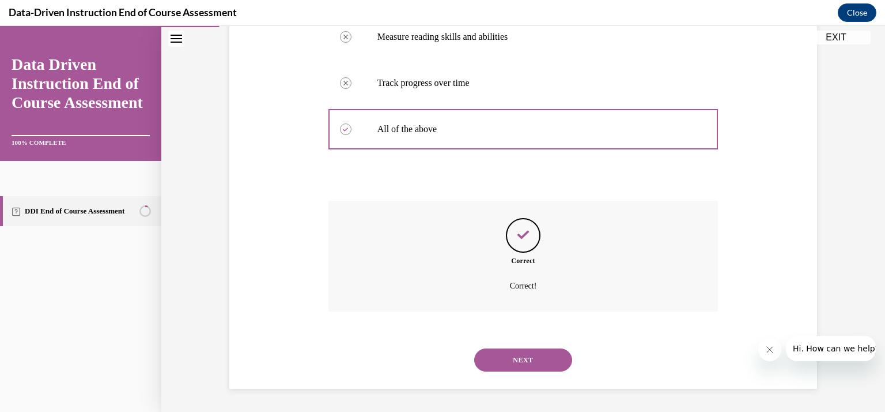
scroll to position [292, 0]
click at [516, 352] on button "NEXT" at bounding box center [523, 360] width 98 height 23
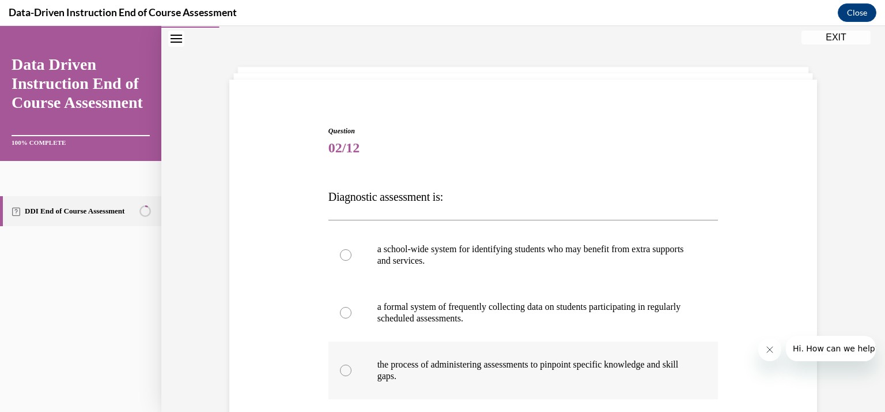
click at [410, 341] on label "the process of administering assessments to pinpoint specific knowledge and ski…" at bounding box center [524, 370] width 390 height 58
click at [352, 364] on input "the process of administering assessments to pinpoint specific knowledge and ski…" at bounding box center [346, 370] width 12 height 12
radio input "true"
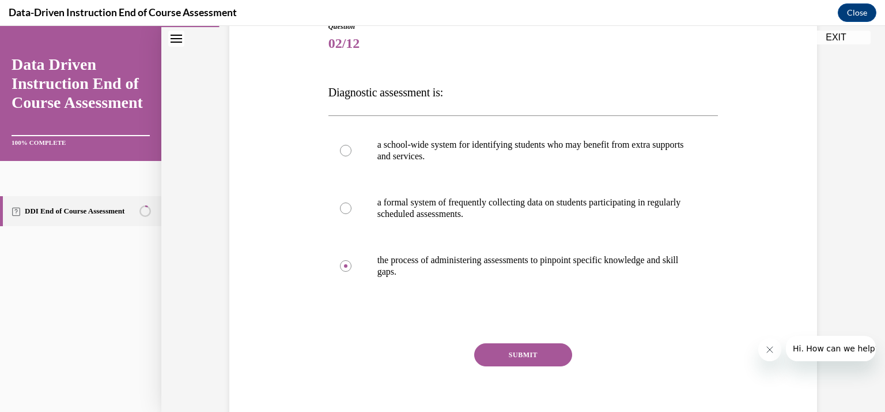
scroll to position [139, 0]
click at [499, 364] on button "SUBMIT" at bounding box center [523, 353] width 98 height 23
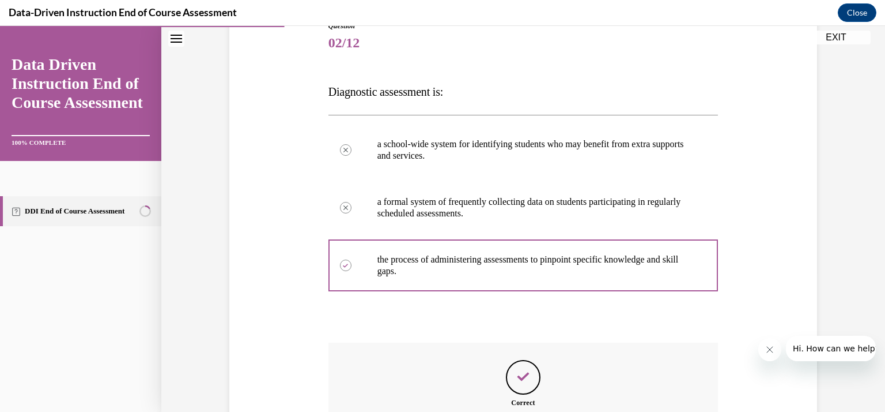
scroll to position [281, 0]
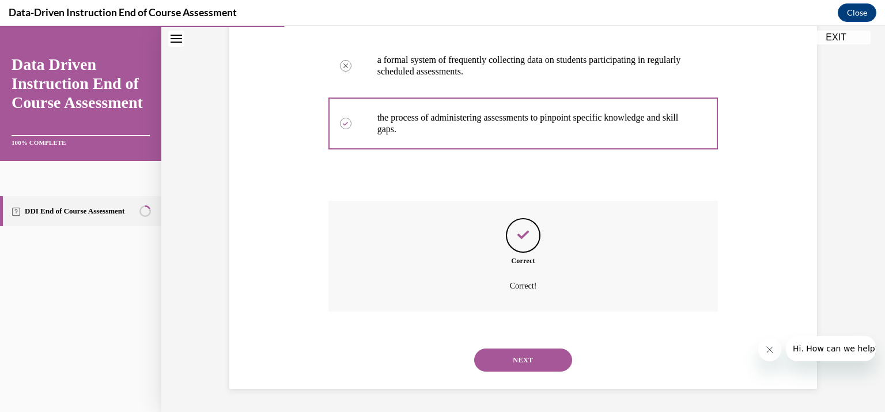
click at [510, 355] on button "NEXT" at bounding box center [523, 359] width 98 height 23
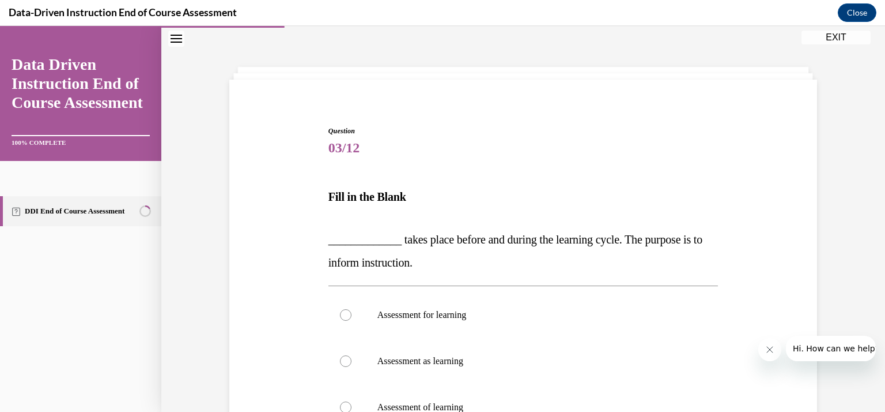
scroll to position [124, 0]
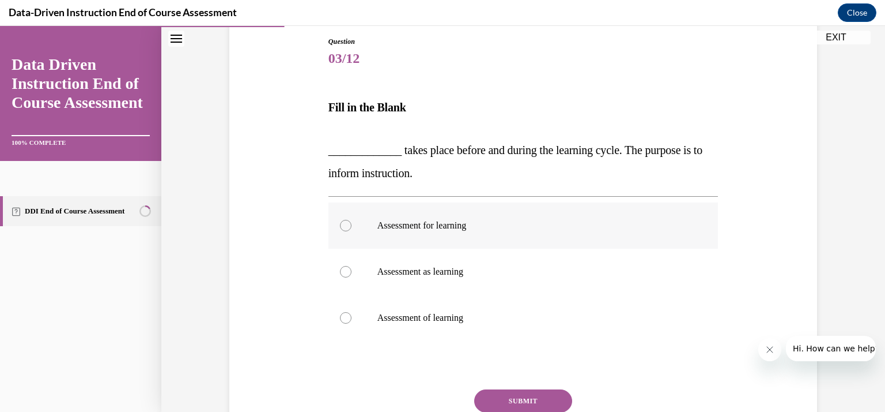
click at [438, 230] on p "Assessment for learning" at bounding box center [534, 226] width 312 height 12
click at [352, 230] on input "Assessment for learning" at bounding box center [346, 226] width 12 height 12
radio input "true"
click at [510, 393] on button "SUBMIT" at bounding box center [523, 400] width 98 height 23
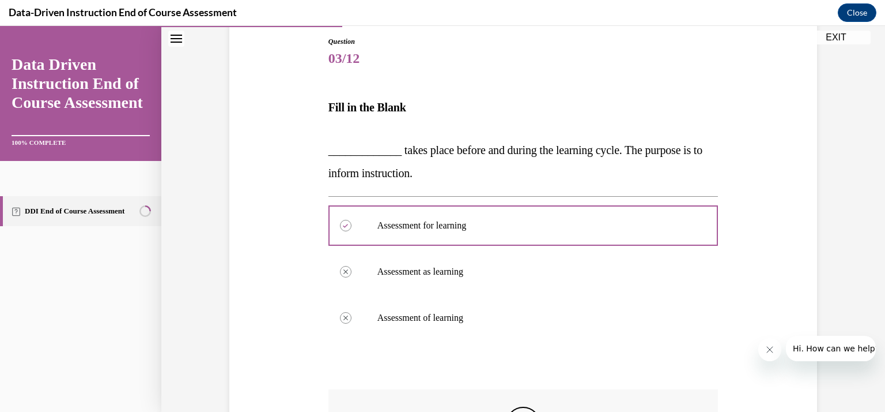
scroll to position [312, 0]
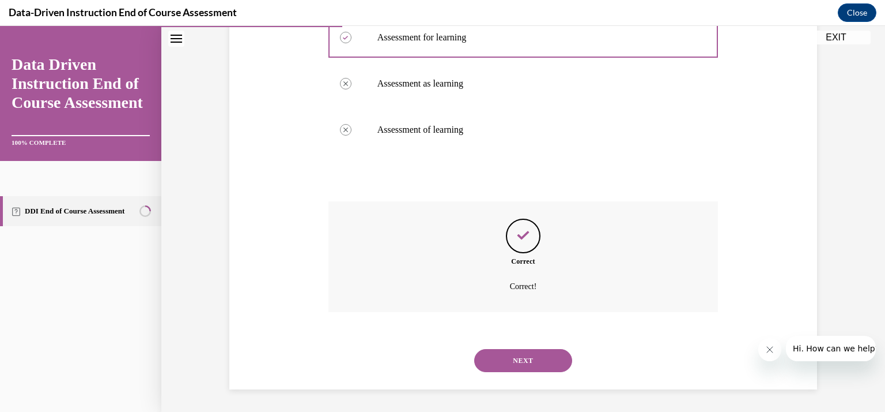
click at [528, 363] on button "NEXT" at bounding box center [523, 360] width 98 height 23
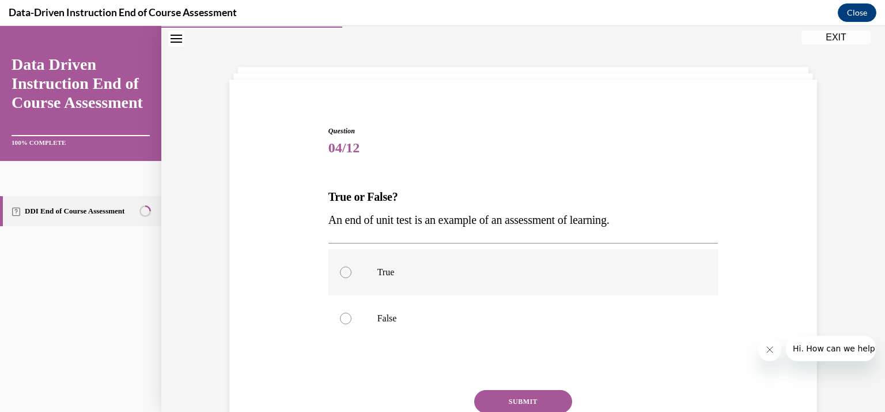
click at [501, 277] on p "True" at bounding box center [534, 272] width 312 height 12
click at [352, 277] on input "True" at bounding box center [346, 272] width 12 height 12
radio input "true"
click at [508, 396] on button "SUBMIT" at bounding box center [523, 401] width 98 height 23
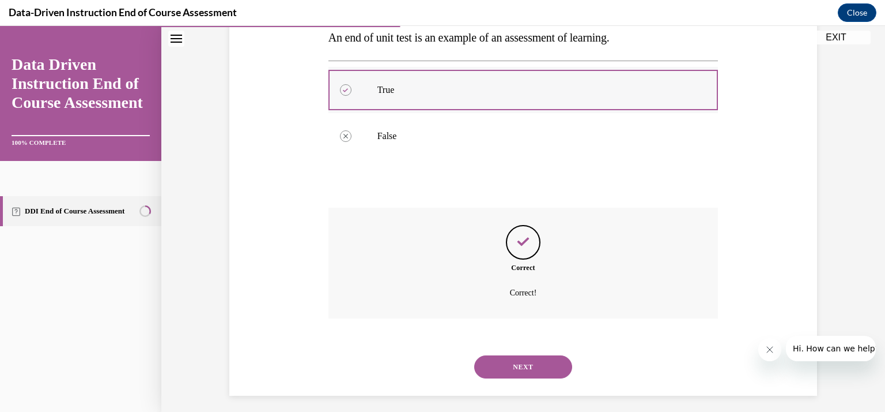
scroll to position [224, 0]
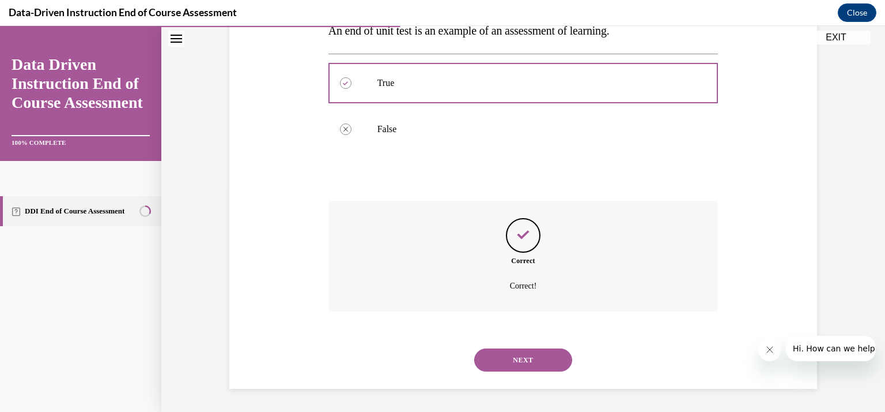
click at [498, 361] on button "NEXT" at bounding box center [523, 359] width 98 height 23
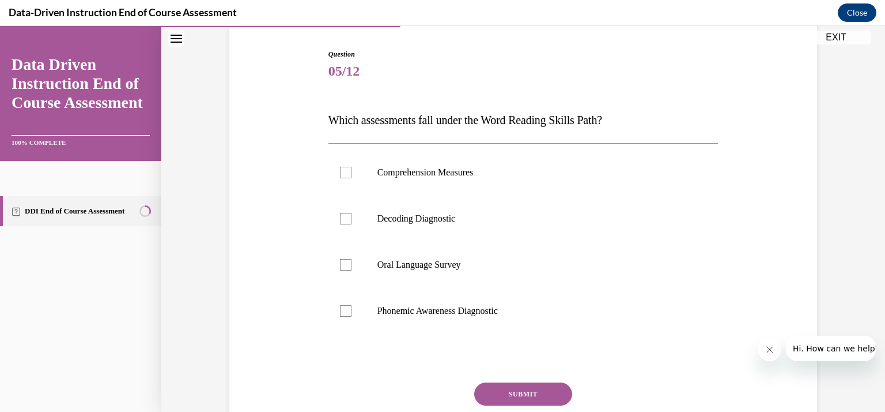
scroll to position [111, 0]
click at [435, 320] on label "Phonemic Awareness Diagnostic" at bounding box center [524, 311] width 390 height 46
click at [352, 317] on input "Phonemic Awareness Diagnostic" at bounding box center [346, 311] width 12 height 12
checkbox input "true"
click at [429, 218] on p "Decoding Diagnostic" at bounding box center [534, 219] width 312 height 12
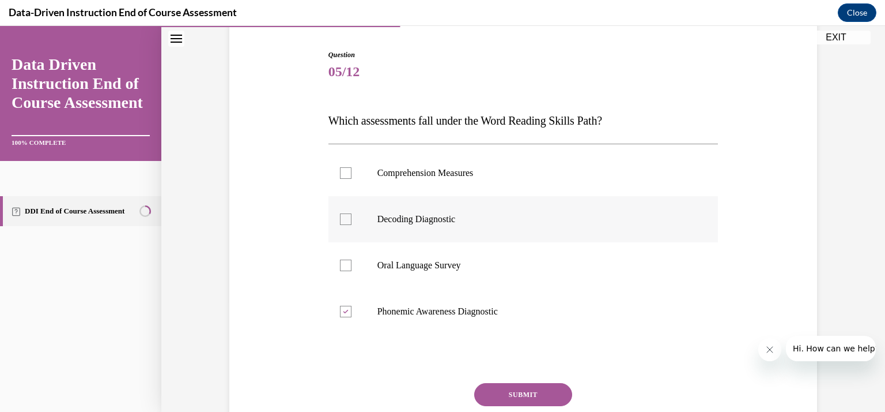
click at [352, 218] on input "Decoding Diagnostic" at bounding box center [346, 219] width 12 height 12
checkbox input "true"
click at [505, 389] on button "SUBMIT" at bounding box center [523, 394] width 98 height 23
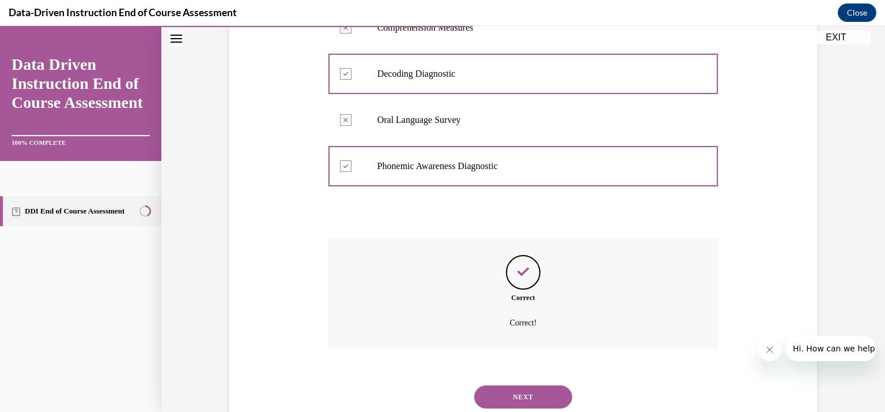
scroll to position [256, 0]
click at [510, 391] on button "NEXT" at bounding box center [523, 396] width 98 height 23
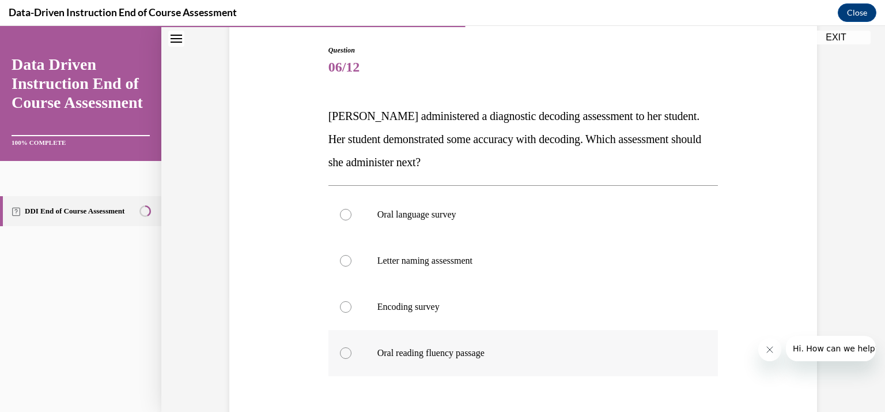
scroll to position [115, 0]
click at [494, 316] on label "Encoding survey" at bounding box center [524, 307] width 390 height 46
click at [352, 312] on input "Encoding survey" at bounding box center [346, 307] width 12 height 12
radio input "true"
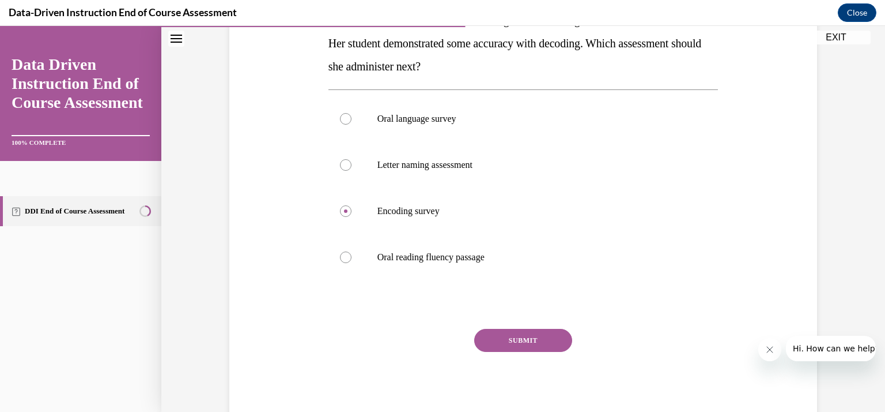
click at [497, 332] on button "SUBMIT" at bounding box center [523, 340] width 98 height 23
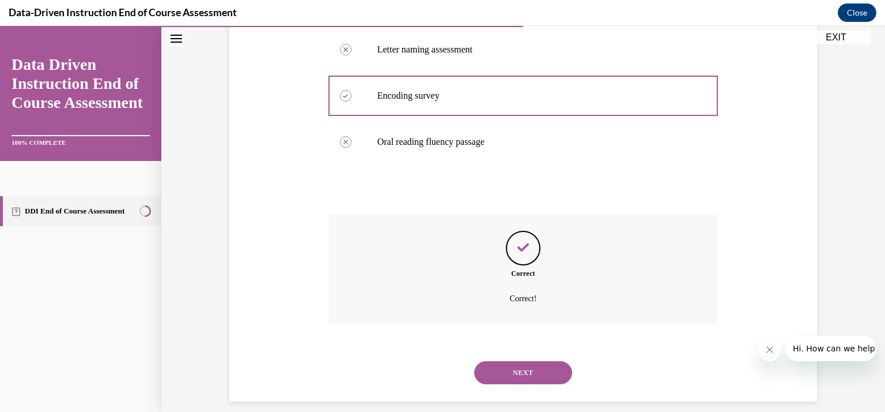
scroll to position [326, 0]
click at [505, 382] on button "NEXT" at bounding box center [523, 372] width 98 height 23
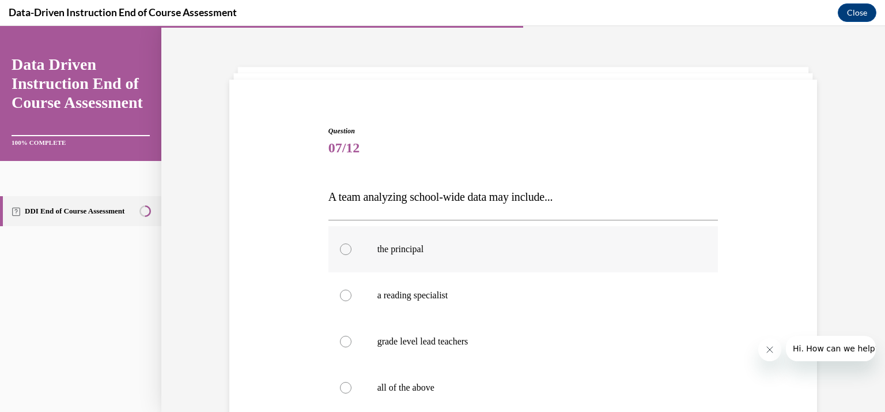
scroll to position [127, 0]
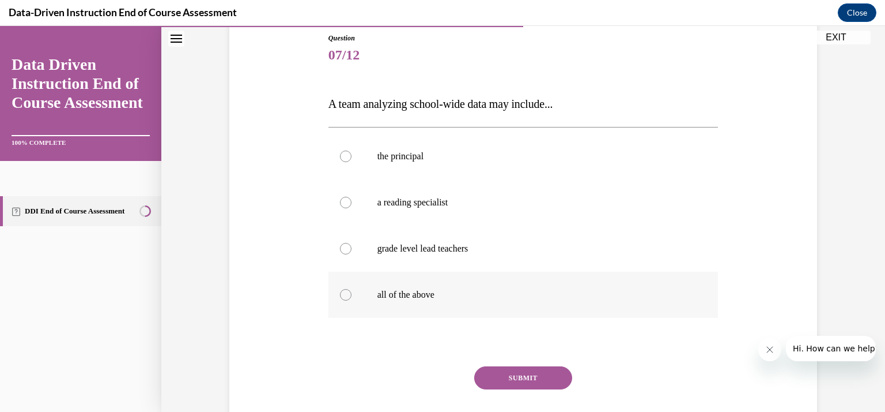
click at [492, 301] on label "all of the above" at bounding box center [524, 294] width 390 height 46
click at [352, 300] on input "all of the above" at bounding box center [346, 295] width 12 height 12
radio input "true"
click at [517, 367] on button "SUBMIT" at bounding box center [523, 377] width 98 height 23
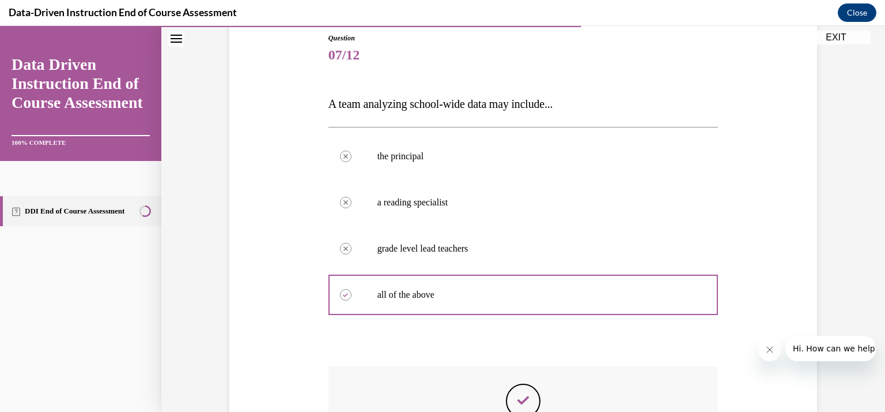
scroll to position [276, 0]
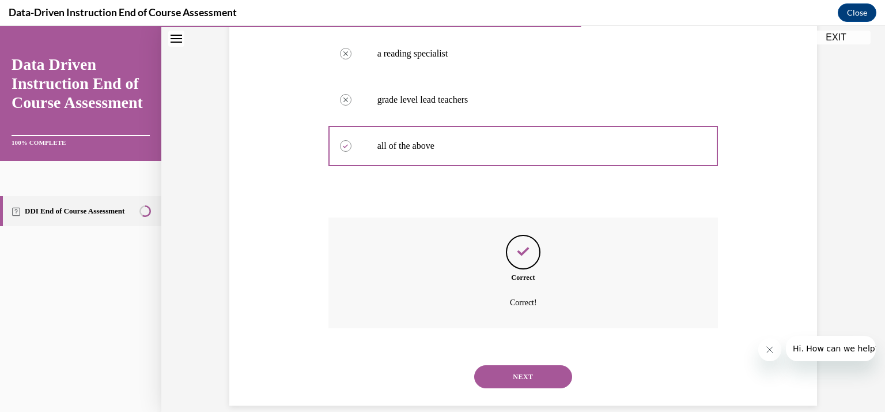
click at [517, 367] on button "NEXT" at bounding box center [523, 376] width 98 height 23
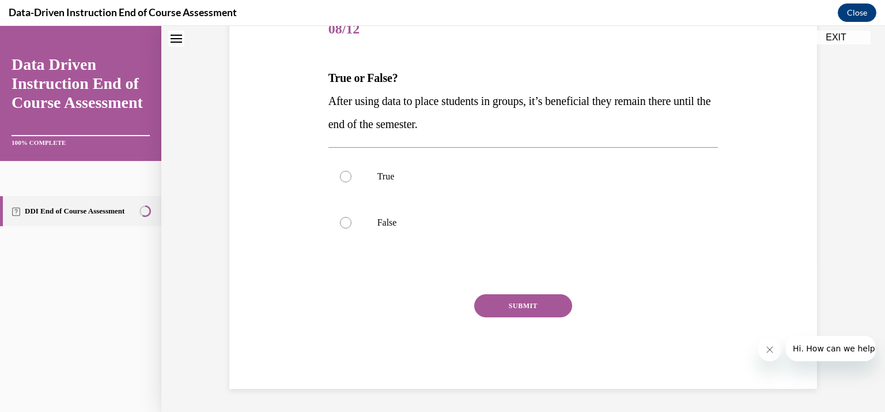
scroll to position [35, 0]
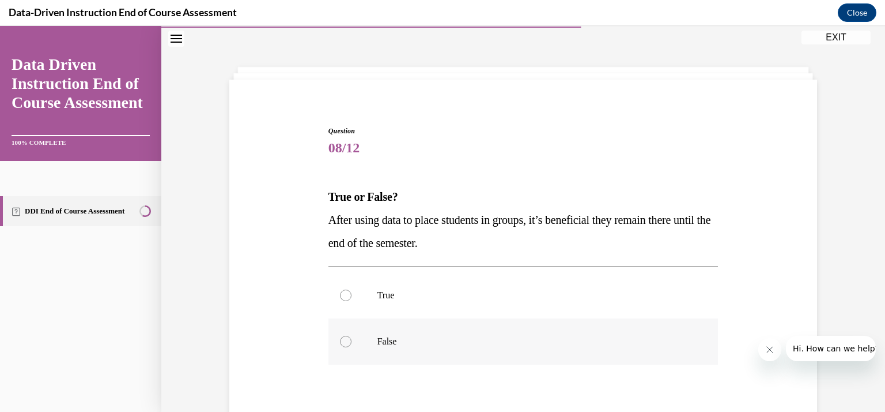
click at [493, 337] on p "False" at bounding box center [534, 341] width 312 height 12
click at [352, 337] on input "False" at bounding box center [346, 341] width 12 height 12
radio input "true"
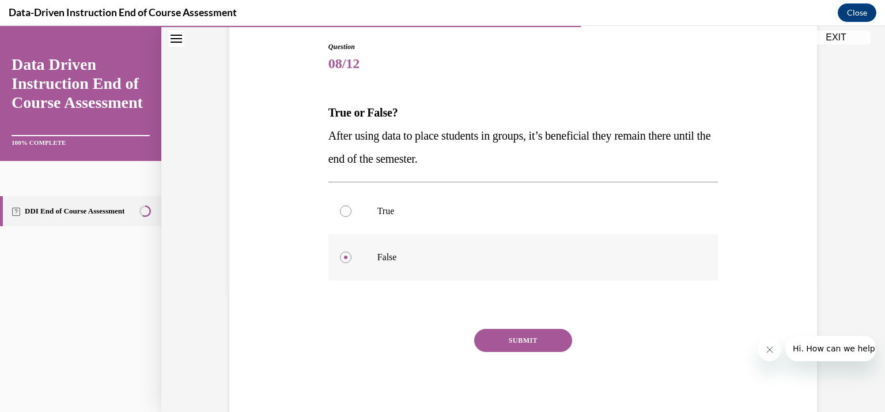
click at [493, 337] on button "SUBMIT" at bounding box center [523, 340] width 98 height 23
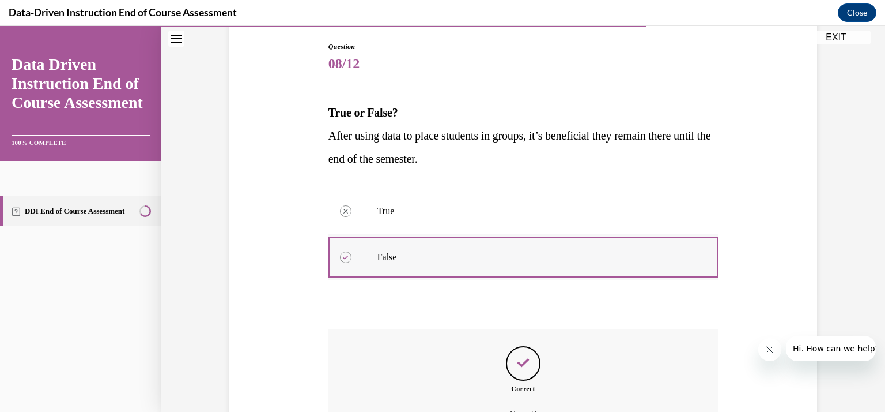
scroll to position [247, 0]
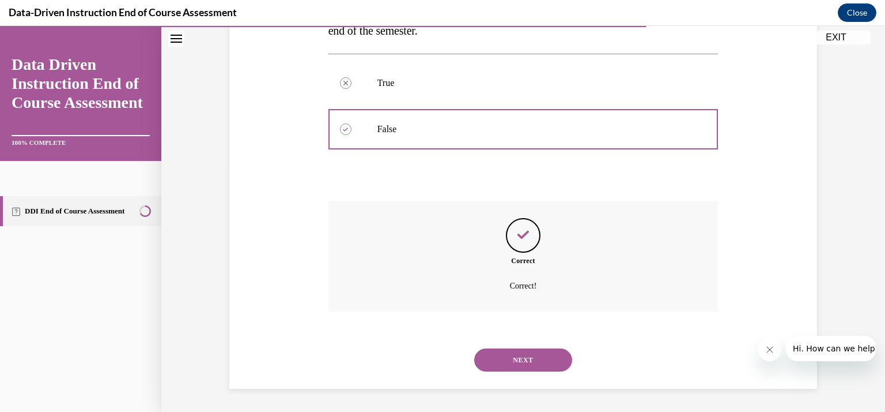
click at [500, 348] on button "NEXT" at bounding box center [523, 359] width 98 height 23
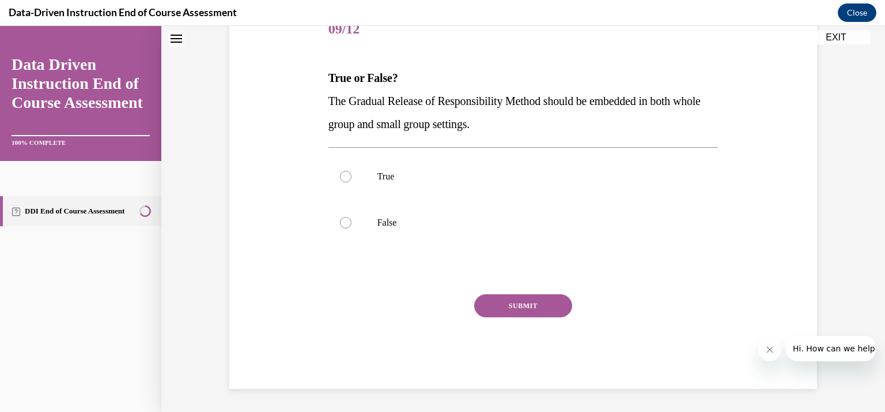
scroll to position [35, 0]
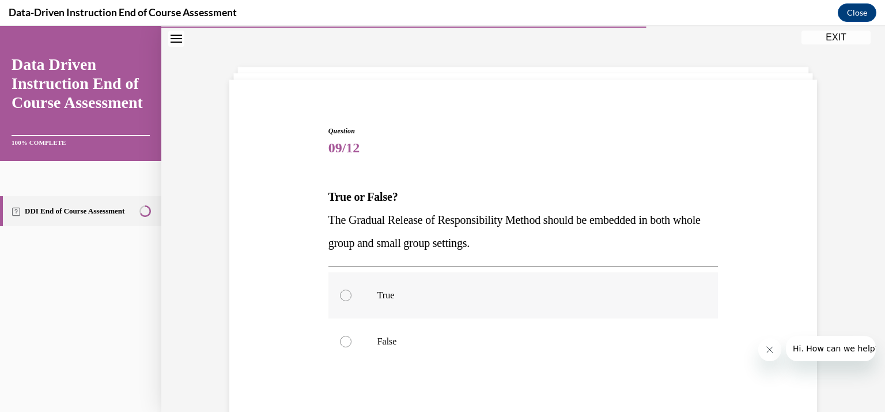
click at [500, 290] on p "True" at bounding box center [534, 295] width 312 height 12
click at [352, 290] on input "True" at bounding box center [346, 295] width 12 height 12
radio input "true"
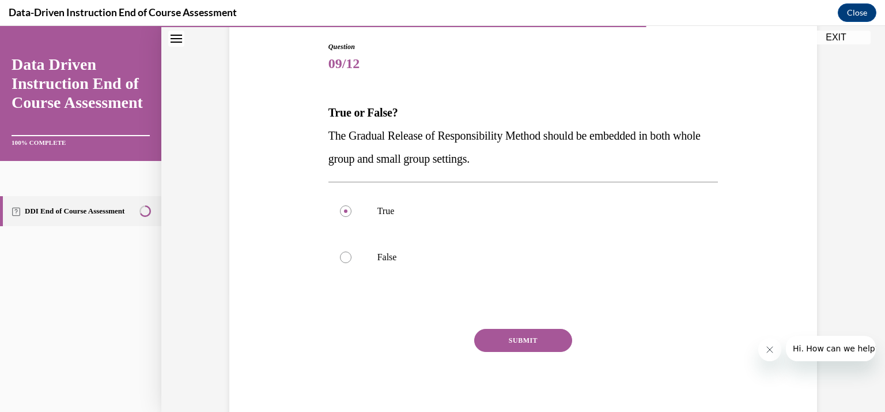
click at [501, 339] on button "SUBMIT" at bounding box center [523, 340] width 98 height 23
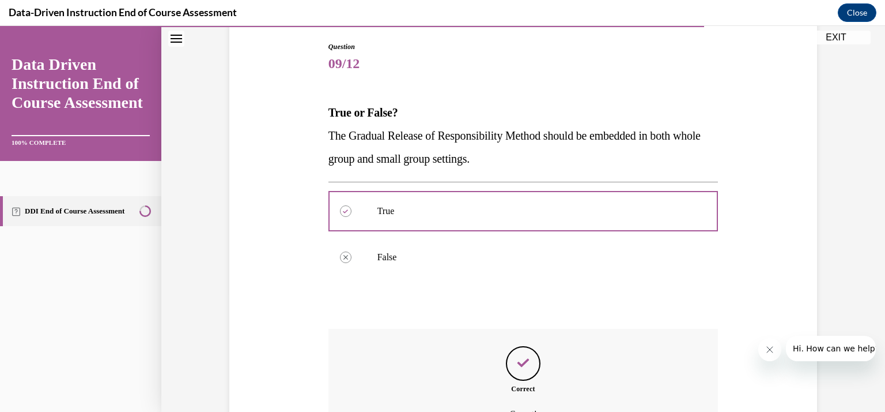
scroll to position [247, 0]
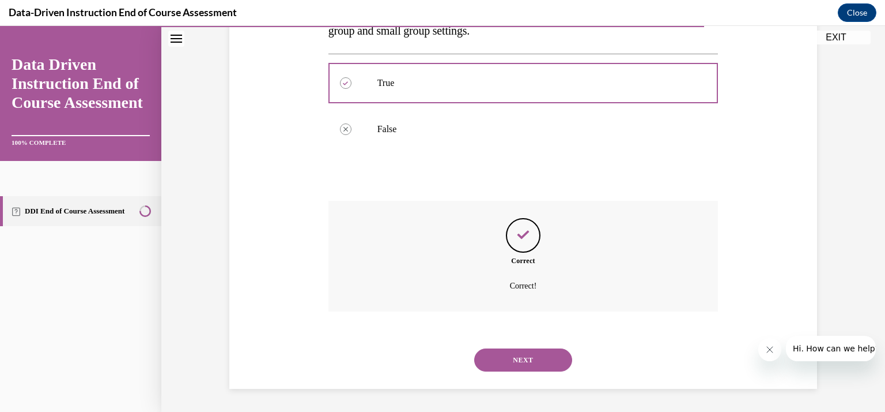
click at [513, 352] on button "NEXT" at bounding box center [523, 359] width 98 height 23
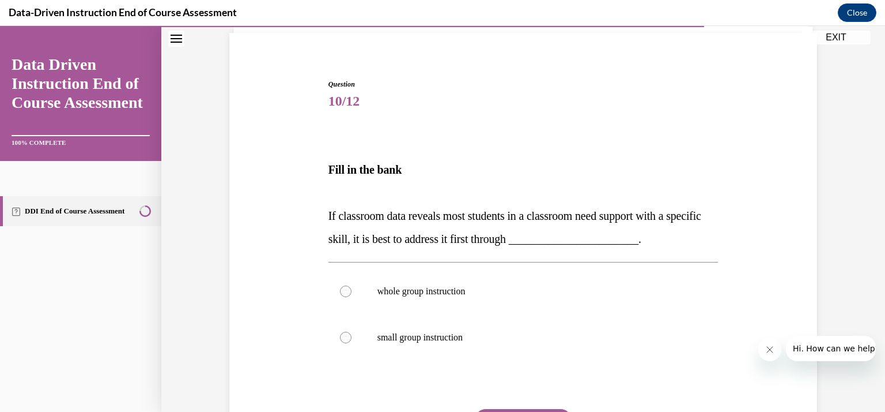
scroll to position [82, 0]
click at [527, 286] on p "whole group instruction" at bounding box center [534, 290] width 312 height 12
click at [352, 286] on input "whole group instruction" at bounding box center [346, 290] width 12 height 12
radio input "true"
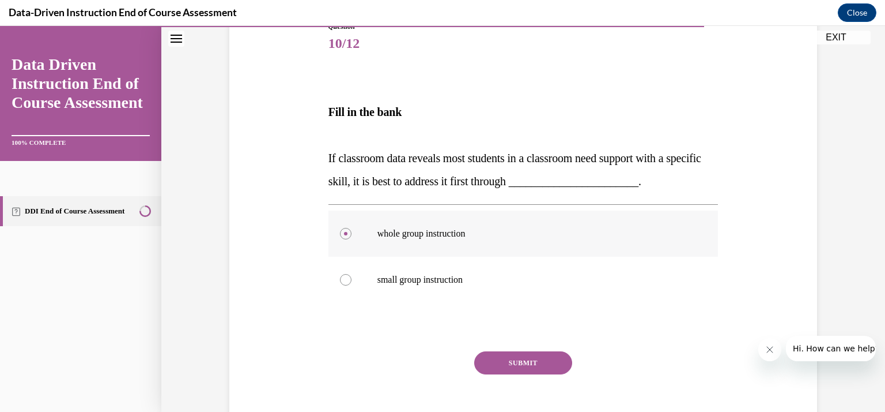
scroll to position [161, 0]
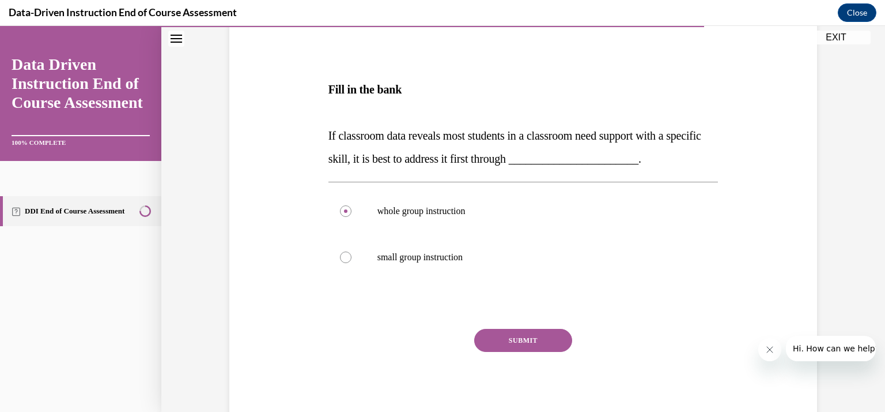
click at [521, 338] on button "SUBMIT" at bounding box center [523, 340] width 98 height 23
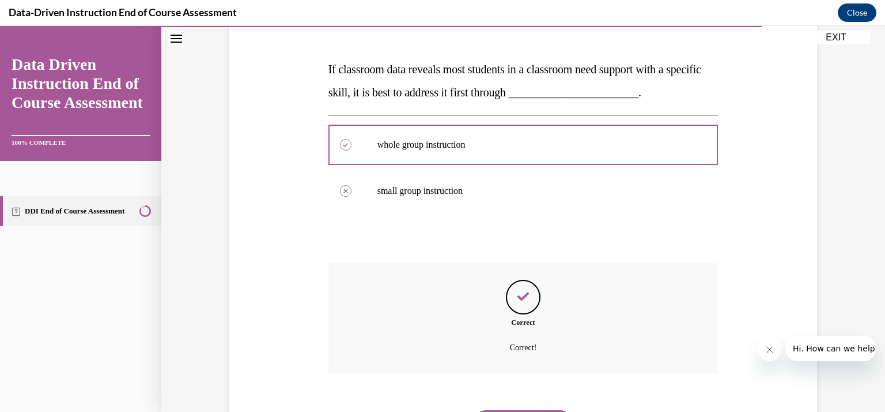
scroll to position [289, 0]
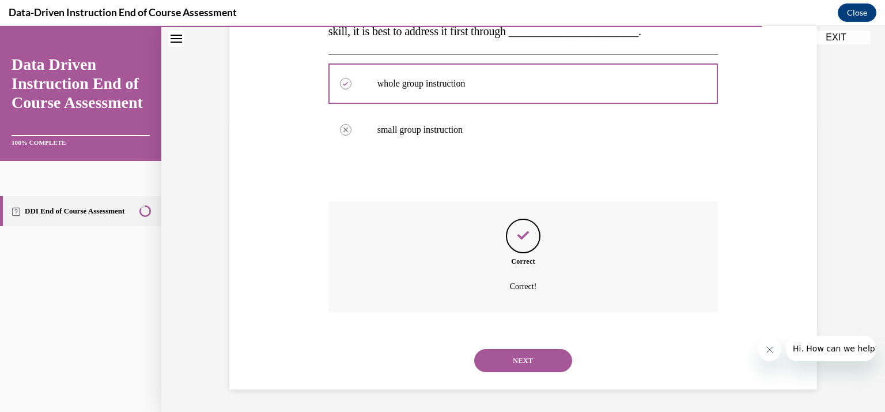
click at [521, 354] on button "NEXT" at bounding box center [523, 360] width 98 height 23
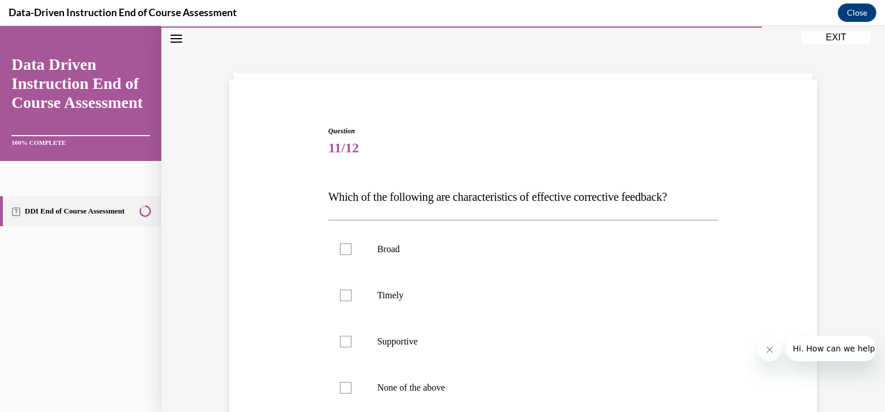
click at [521, 354] on label "Supportive" at bounding box center [524, 341] width 390 height 46
click at [352, 347] on input "Supportive" at bounding box center [346, 341] width 12 height 12
checkbox input "true"
click at [522, 299] on p "Timely" at bounding box center [534, 295] width 312 height 12
click at [352, 299] on input "Timely" at bounding box center [346, 295] width 12 height 12
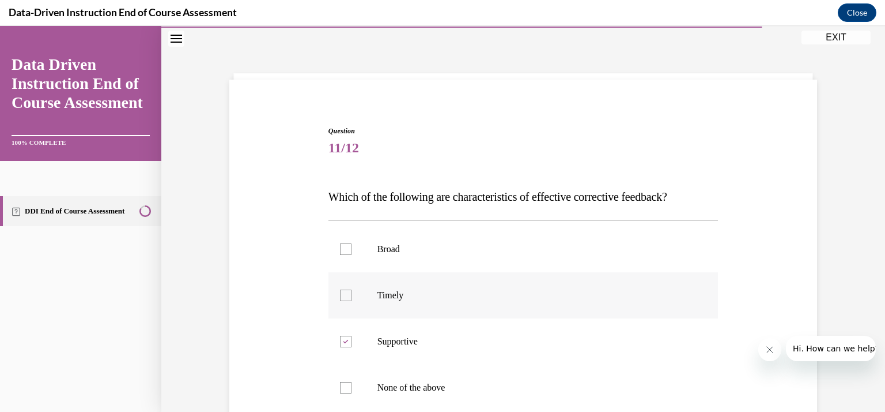
checkbox input "true"
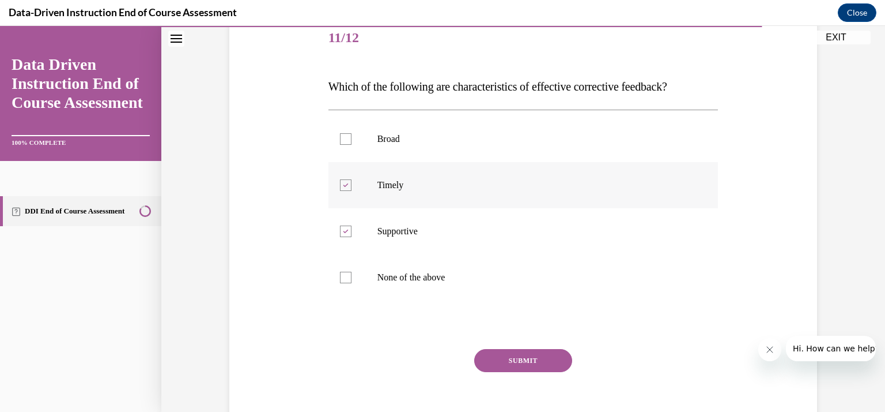
scroll to position [145, 0]
click at [514, 356] on button "SUBMIT" at bounding box center [523, 359] width 98 height 23
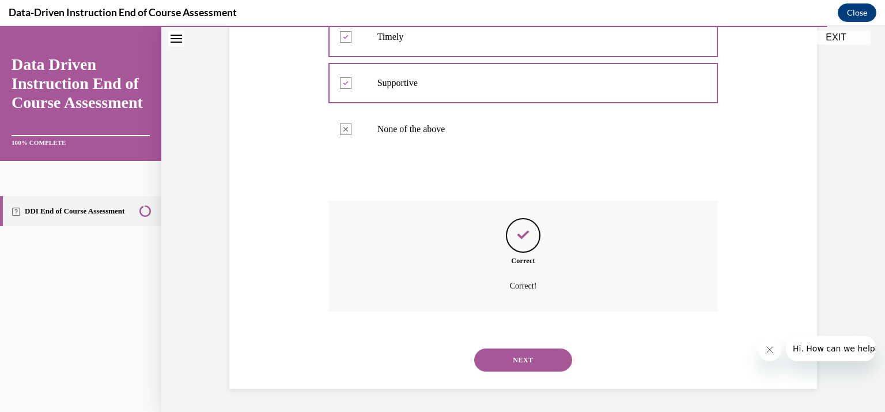
click at [514, 356] on button "NEXT" at bounding box center [523, 359] width 98 height 23
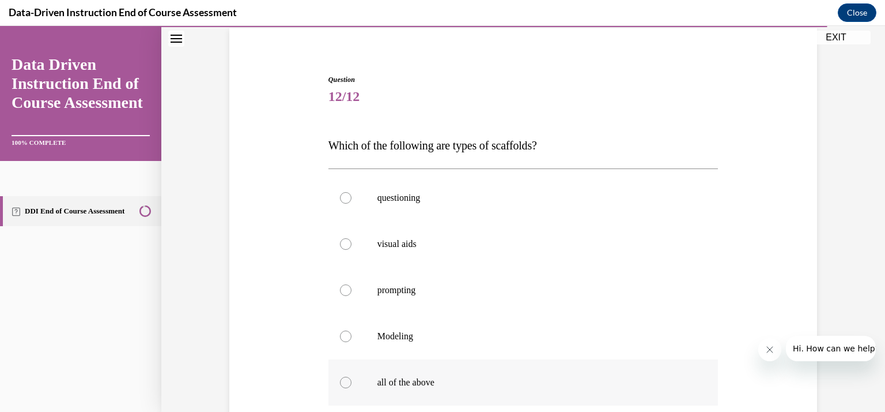
scroll to position [85, 0]
click at [505, 379] on p "all of the above" at bounding box center [534, 383] width 312 height 12
click at [352, 379] on input "all of the above" at bounding box center [346, 383] width 12 height 12
radio input "true"
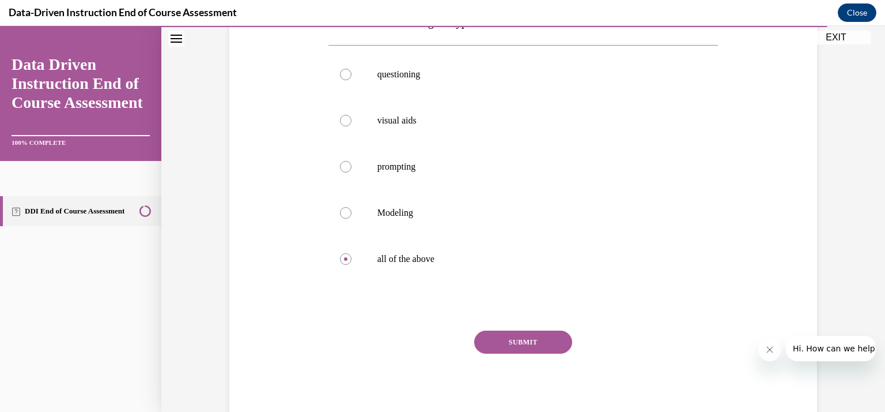
click at [512, 344] on button "SUBMIT" at bounding box center [523, 341] width 98 height 23
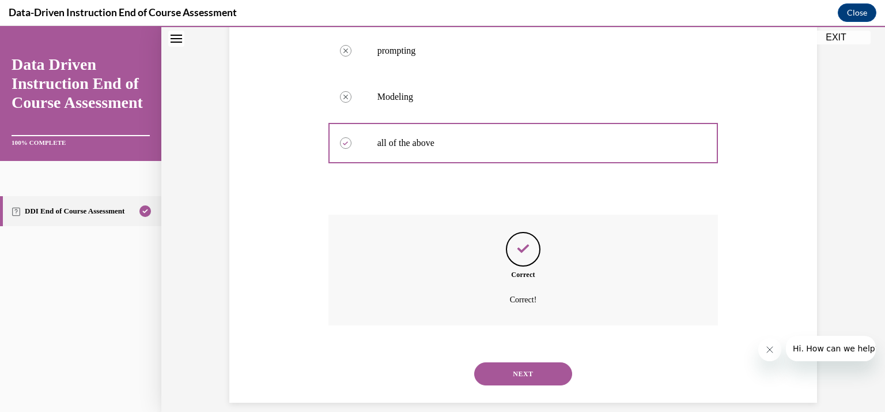
scroll to position [339, 0]
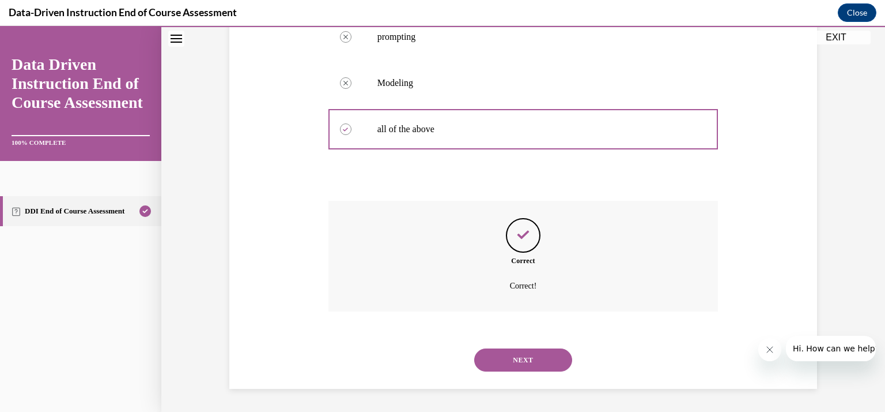
click at [515, 349] on button "NEXT" at bounding box center [523, 359] width 98 height 23
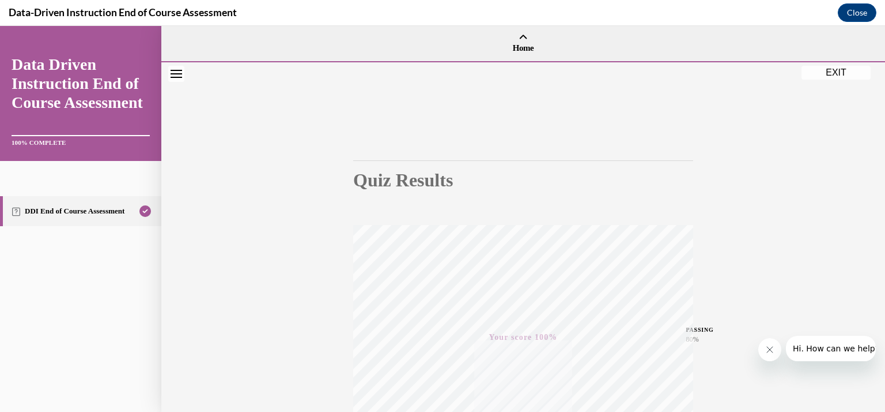
scroll to position [205, 0]
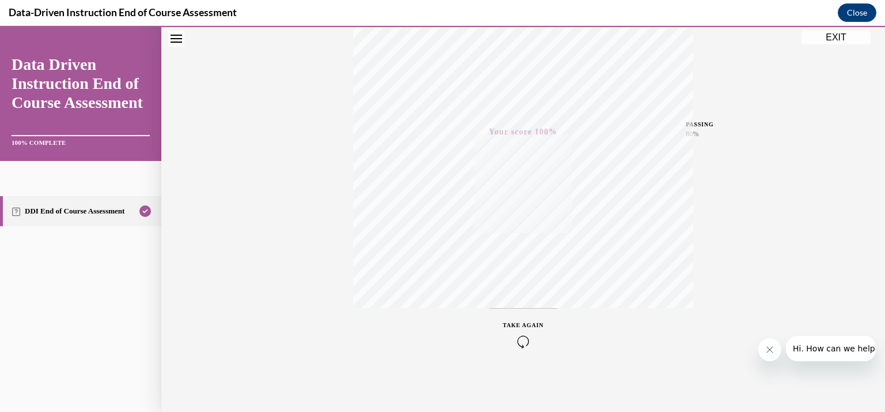
click at [803, 222] on div "Quiz Results PASSING 80% Your score 100% Passed PASSING 80% Your score Your sco…" at bounding box center [523, 134] width 724 height 554
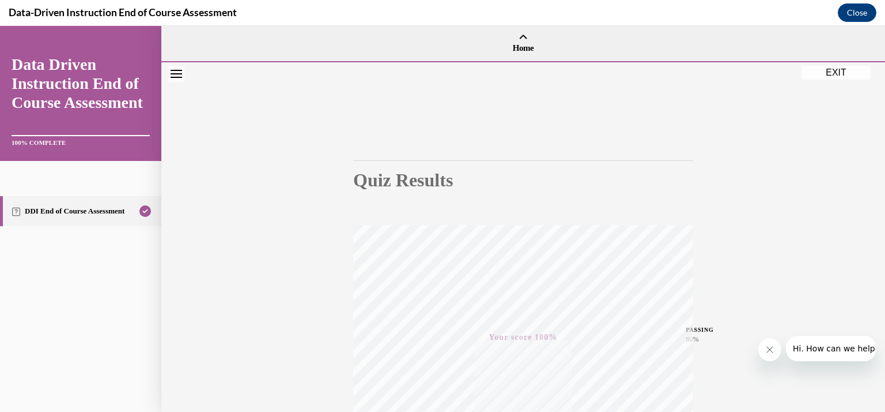
click at [831, 71] on button "EXIT" at bounding box center [836, 73] width 69 height 14
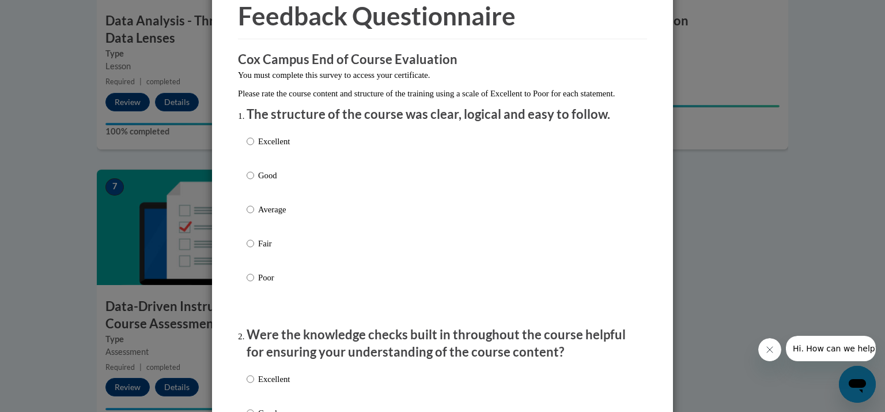
scroll to position [55, 0]
click at [250, 186] on label "Good" at bounding box center [268, 184] width 43 height 31
click at [250, 182] on input "Good" at bounding box center [250, 175] width 7 height 13
radio input "true"
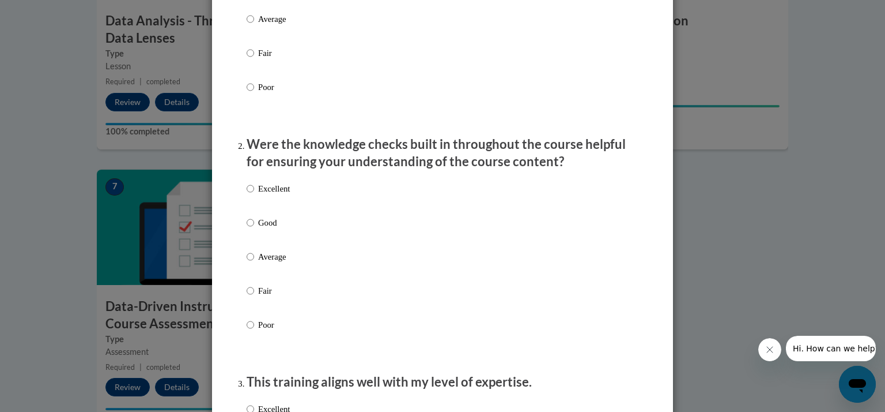
scroll to position [246, 0]
click at [247, 194] on input "Excellent" at bounding box center [250, 188] width 7 height 13
radio input "true"
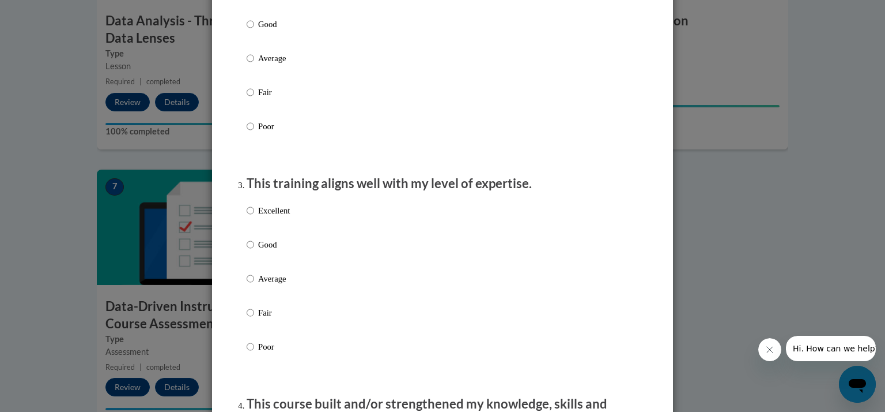
scroll to position [468, 0]
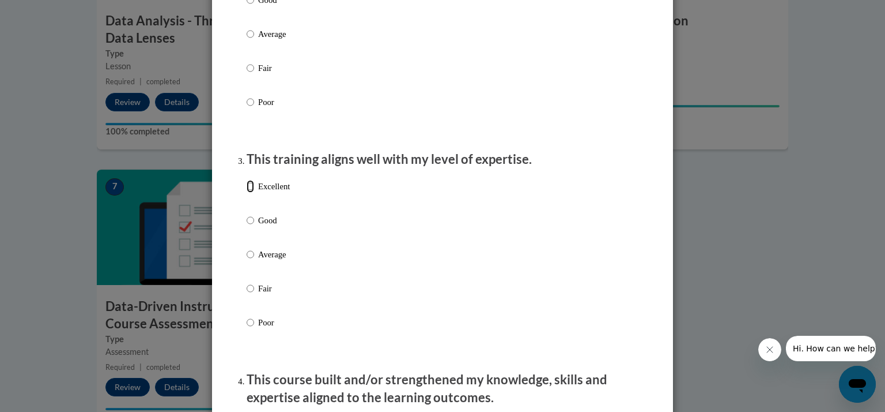
click at [247, 193] on input "Excellent" at bounding box center [250, 186] width 7 height 13
radio input "true"
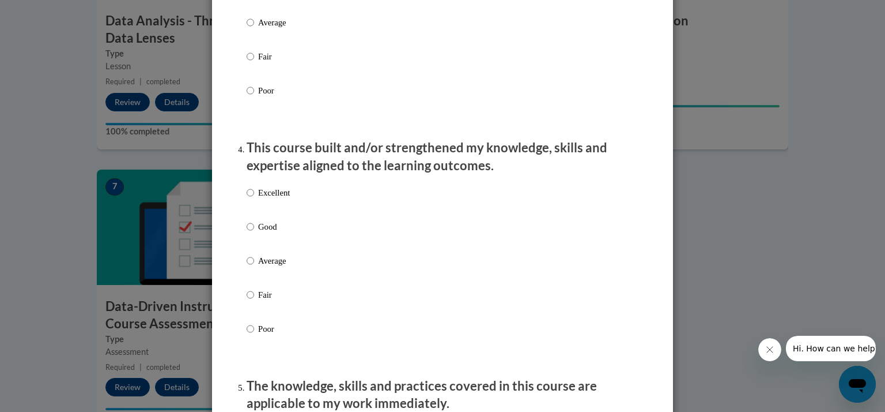
scroll to position [701, 0]
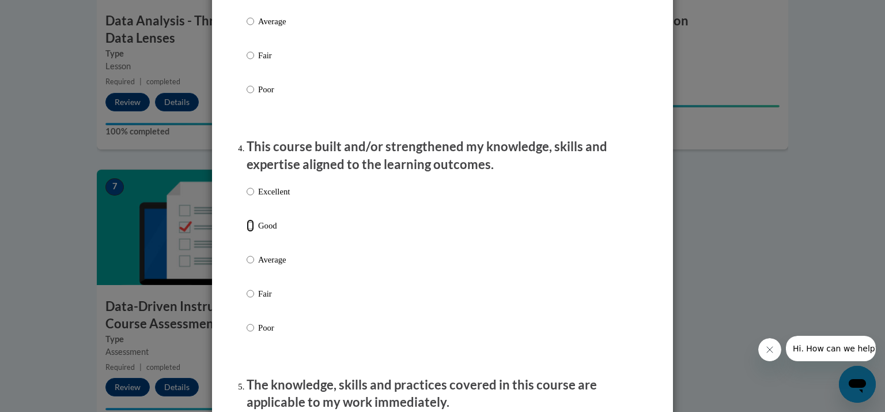
click at [247, 232] on input "Good" at bounding box center [250, 225] width 7 height 13
radio input "true"
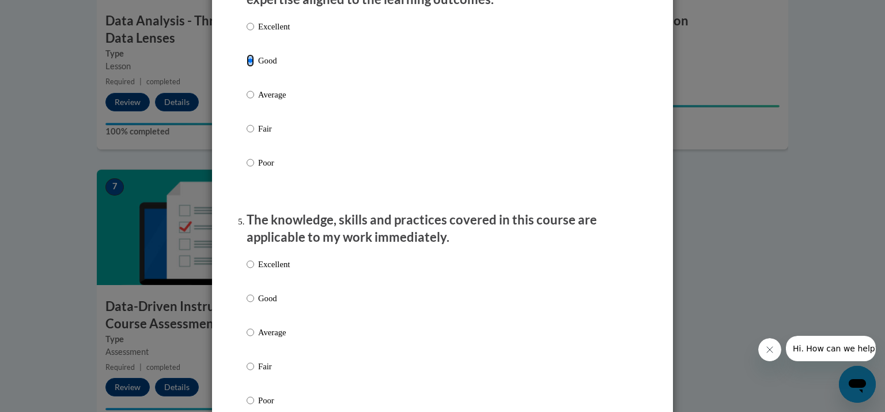
scroll to position [871, 0]
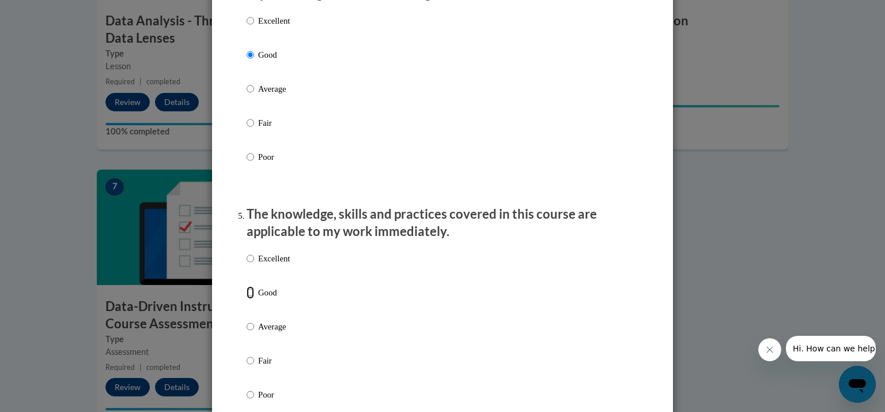
click at [247, 299] on input "Good" at bounding box center [250, 292] width 7 height 13
radio input "true"
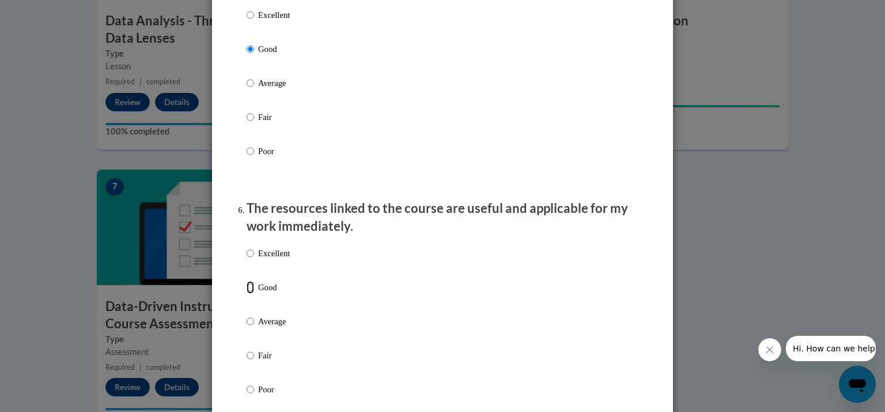
click at [247, 293] on input "Good" at bounding box center [250, 287] width 7 height 13
radio input "true"
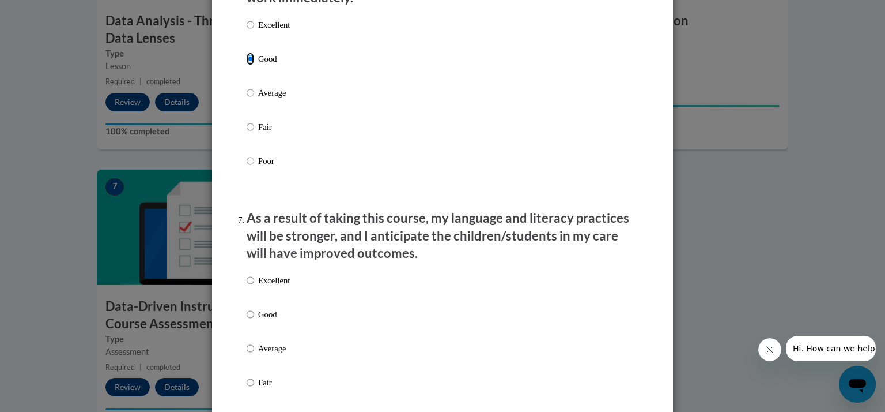
scroll to position [1342, 0]
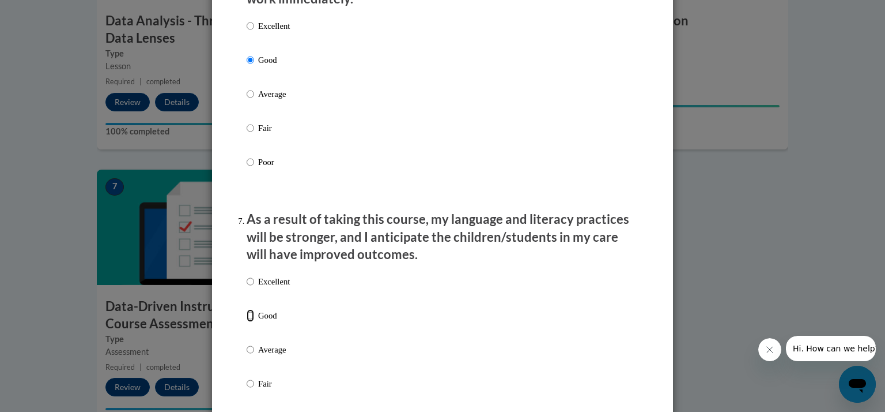
click at [248, 322] on input "Good" at bounding box center [250, 315] width 7 height 13
radio input "true"
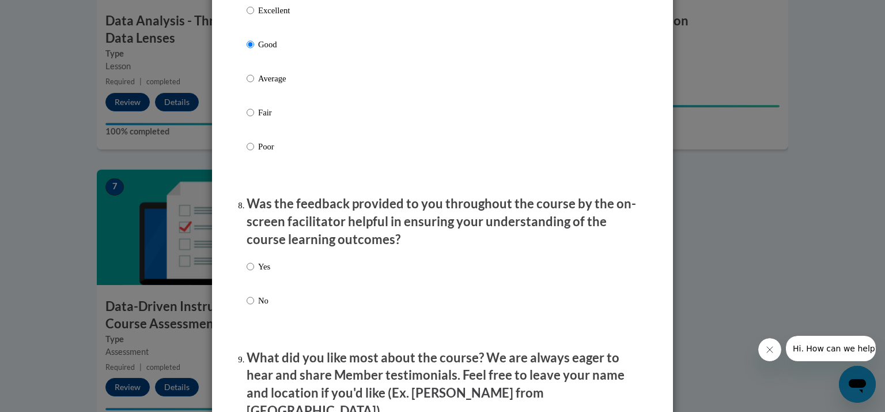
click at [247, 285] on label "Yes" at bounding box center [259, 275] width 24 height 31
click at [247, 273] on input "Yes" at bounding box center [250, 266] width 7 height 13
radio input "true"
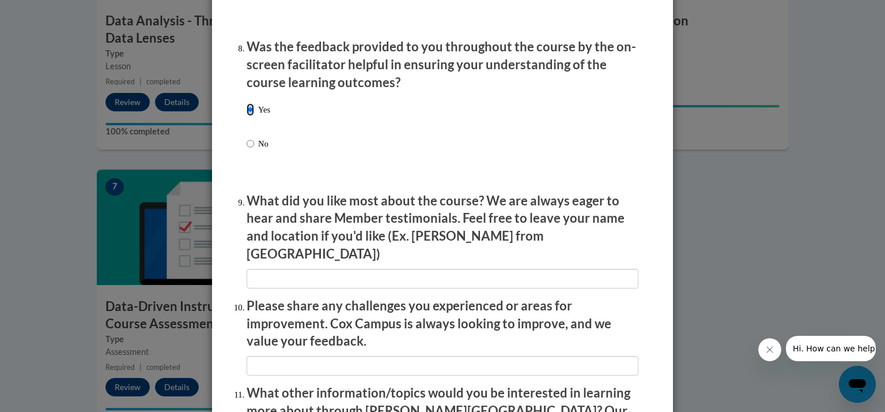
scroll to position [1989, 0]
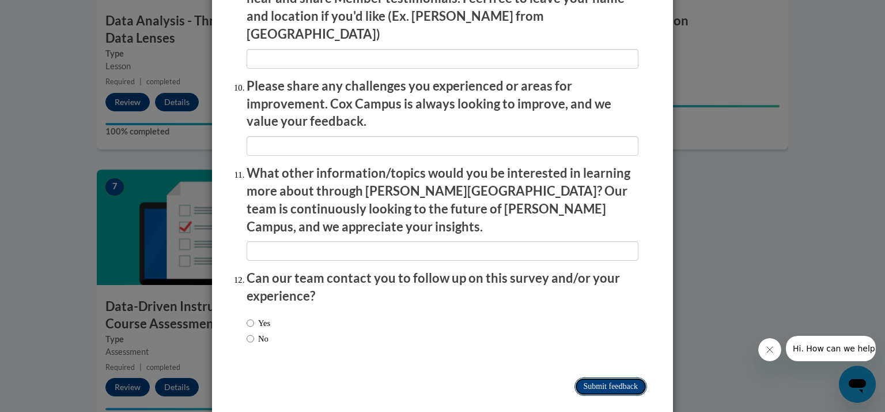
click at [575, 377] on input "Submit feedback" at bounding box center [611, 386] width 73 height 18
